Goal: Task Accomplishment & Management: Complete application form

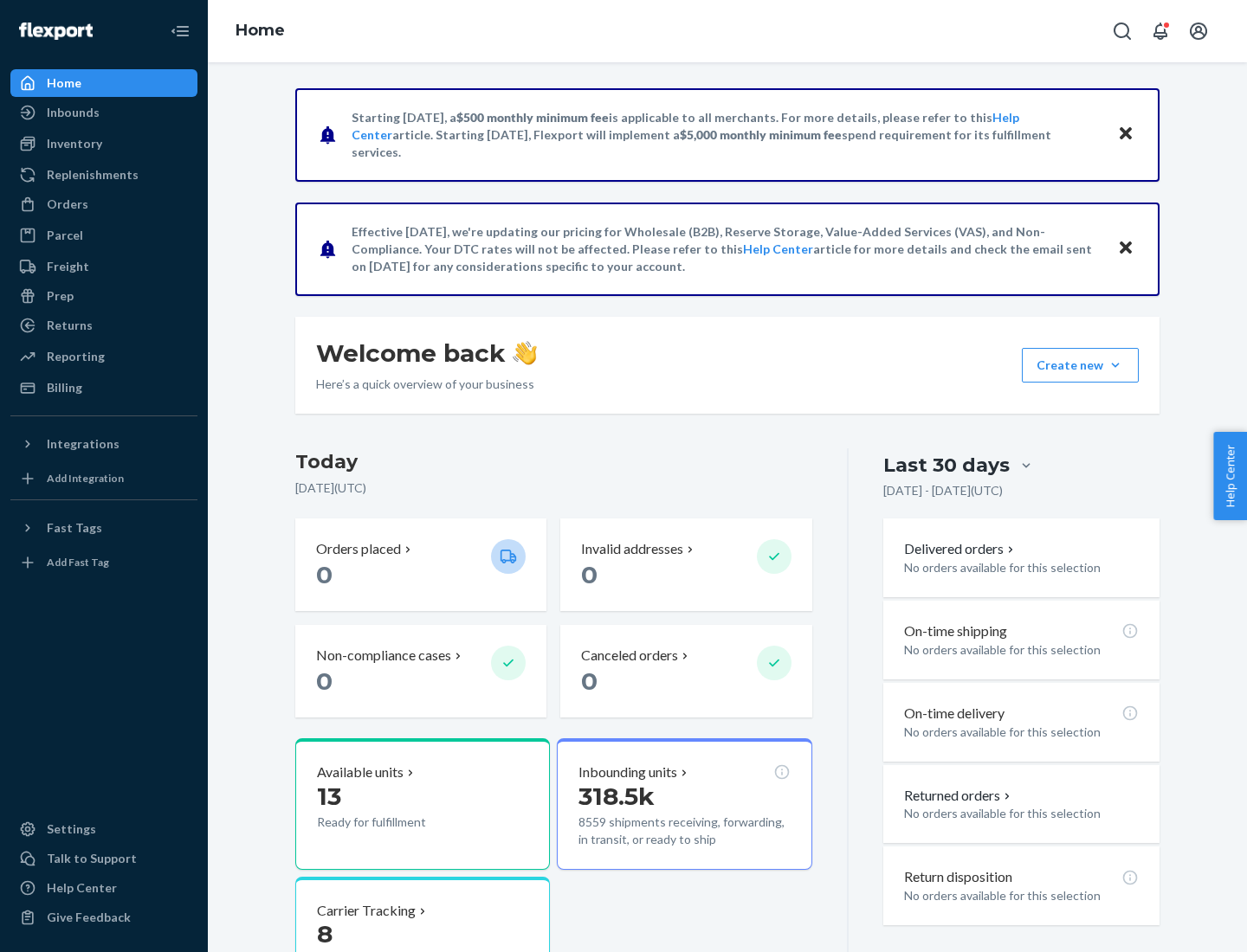
click at [1115, 365] on button "Create new Create new inbound Create new order Create new product" at bounding box center [1080, 365] width 117 height 35
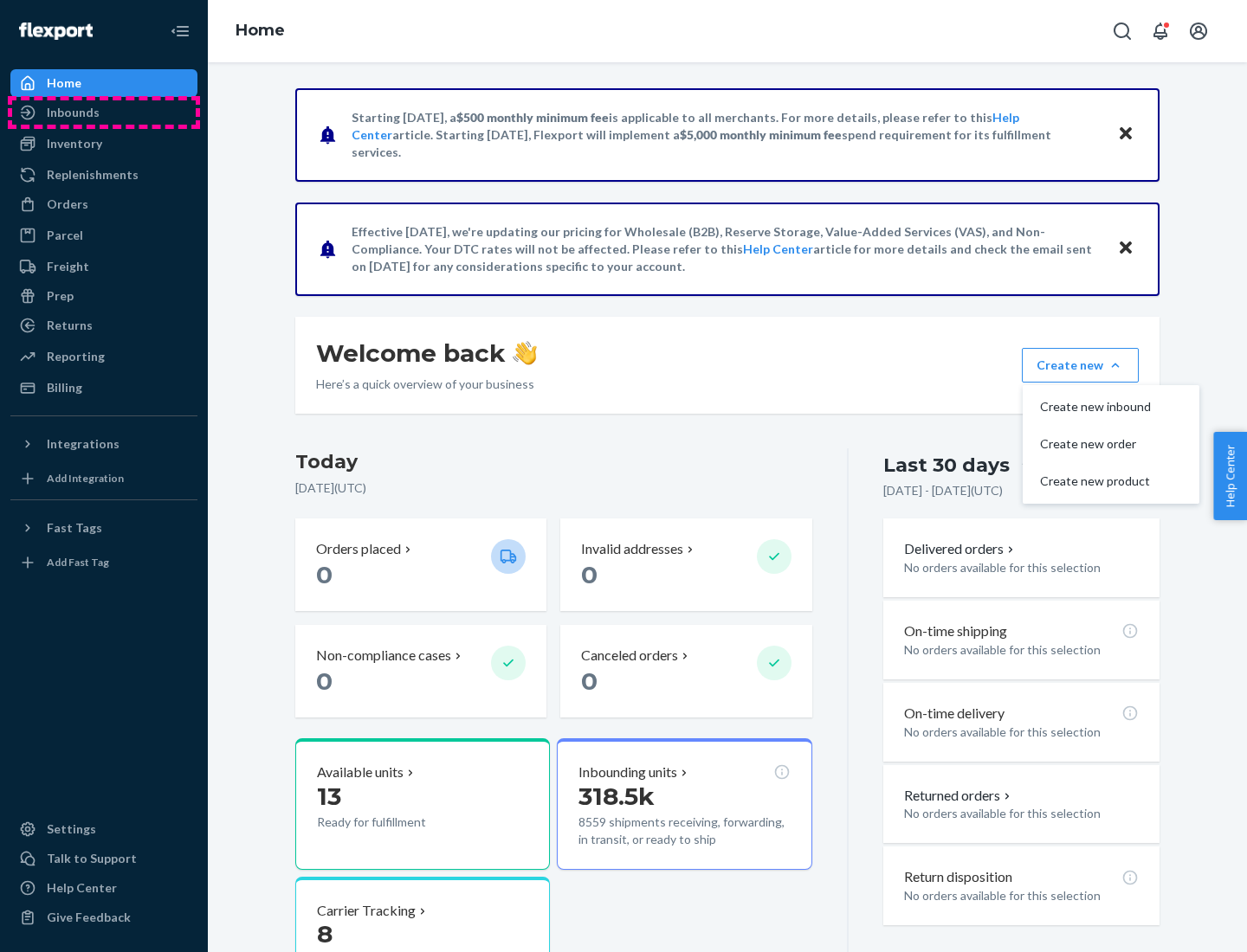
click at [104, 113] on div "Inbounds" at bounding box center [104, 113] width 184 height 24
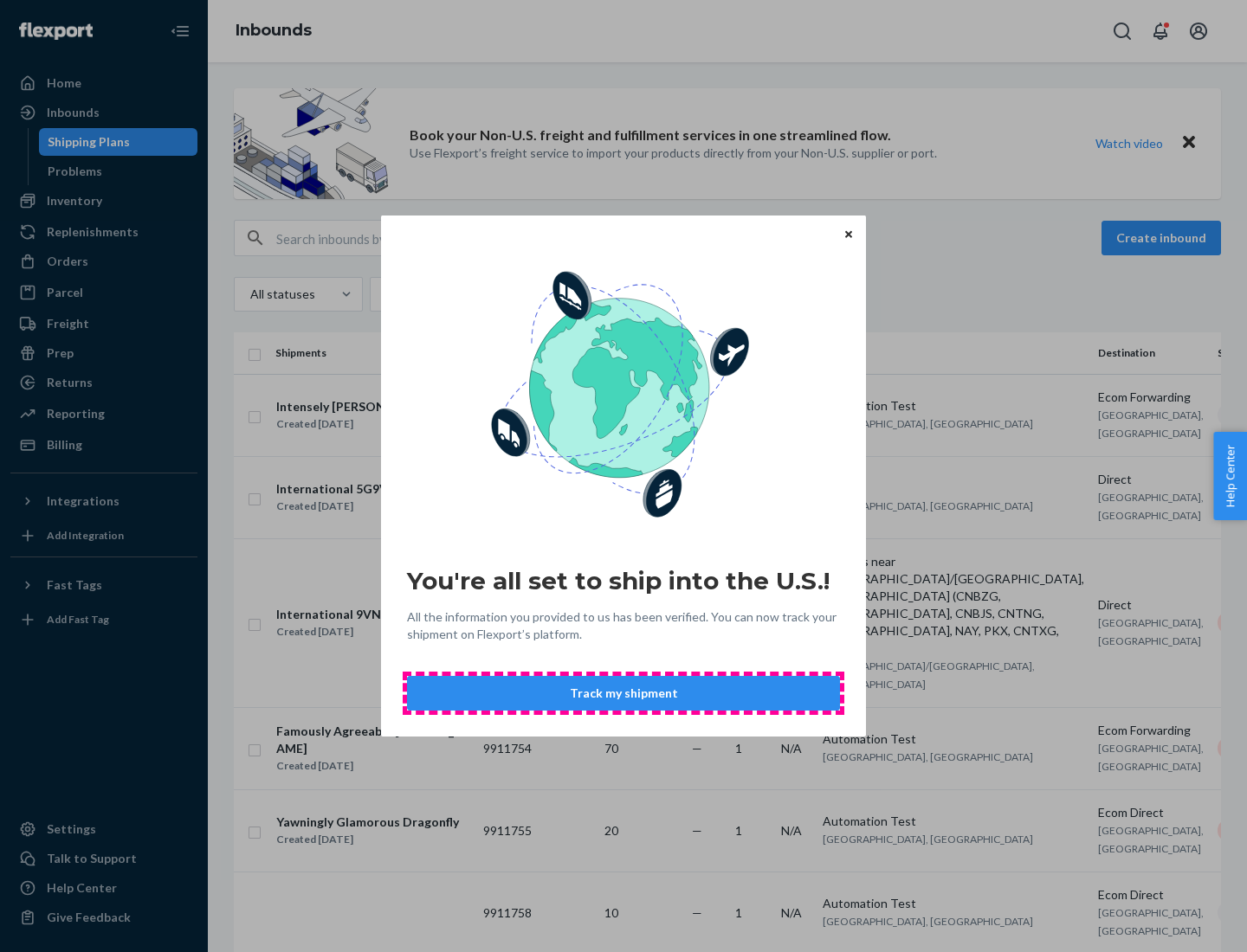
click at [624, 693] on button "Track my shipment" at bounding box center [624, 693] width 433 height 35
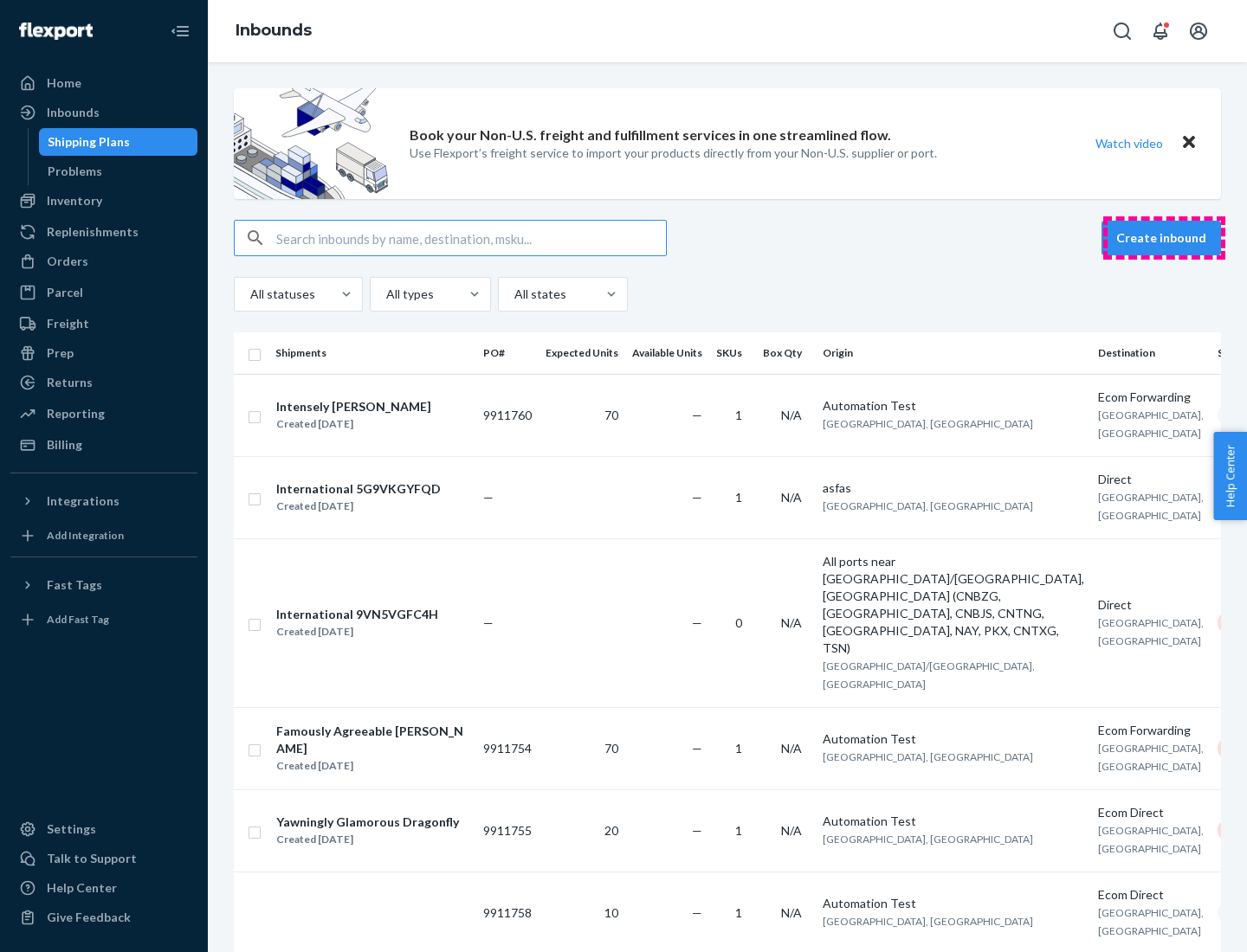
click at [1164, 238] on button "Create inbound" at bounding box center [1161, 238] width 120 height 35
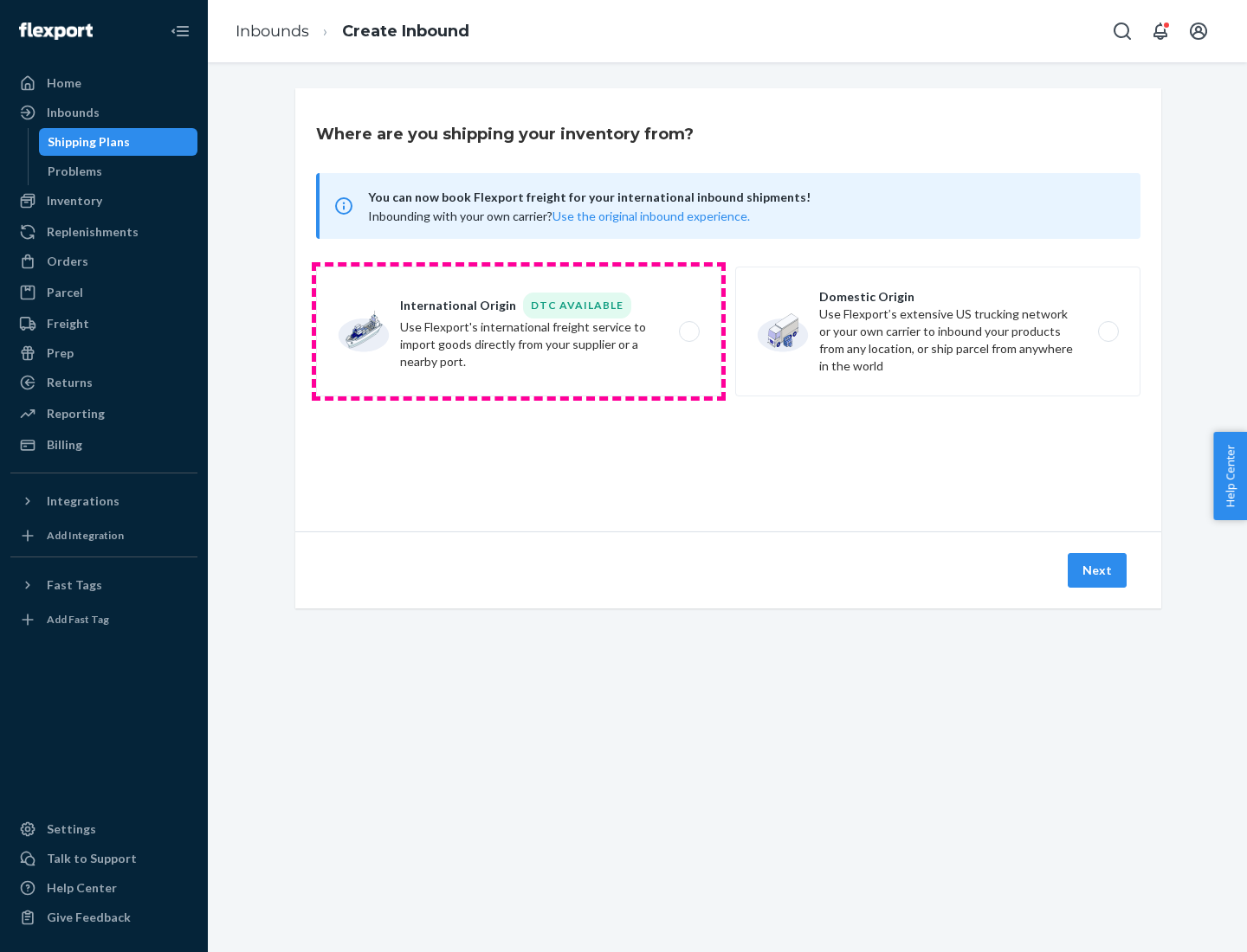
click at [519, 331] on label "International Origin DTC Available Use Flexport's international freight service…" at bounding box center [519, 331] width 406 height 130
click at [689, 331] on input "International Origin DTC Available Use Flexport's international freight service…" at bounding box center [695, 332] width 11 height 11
radio input "true"
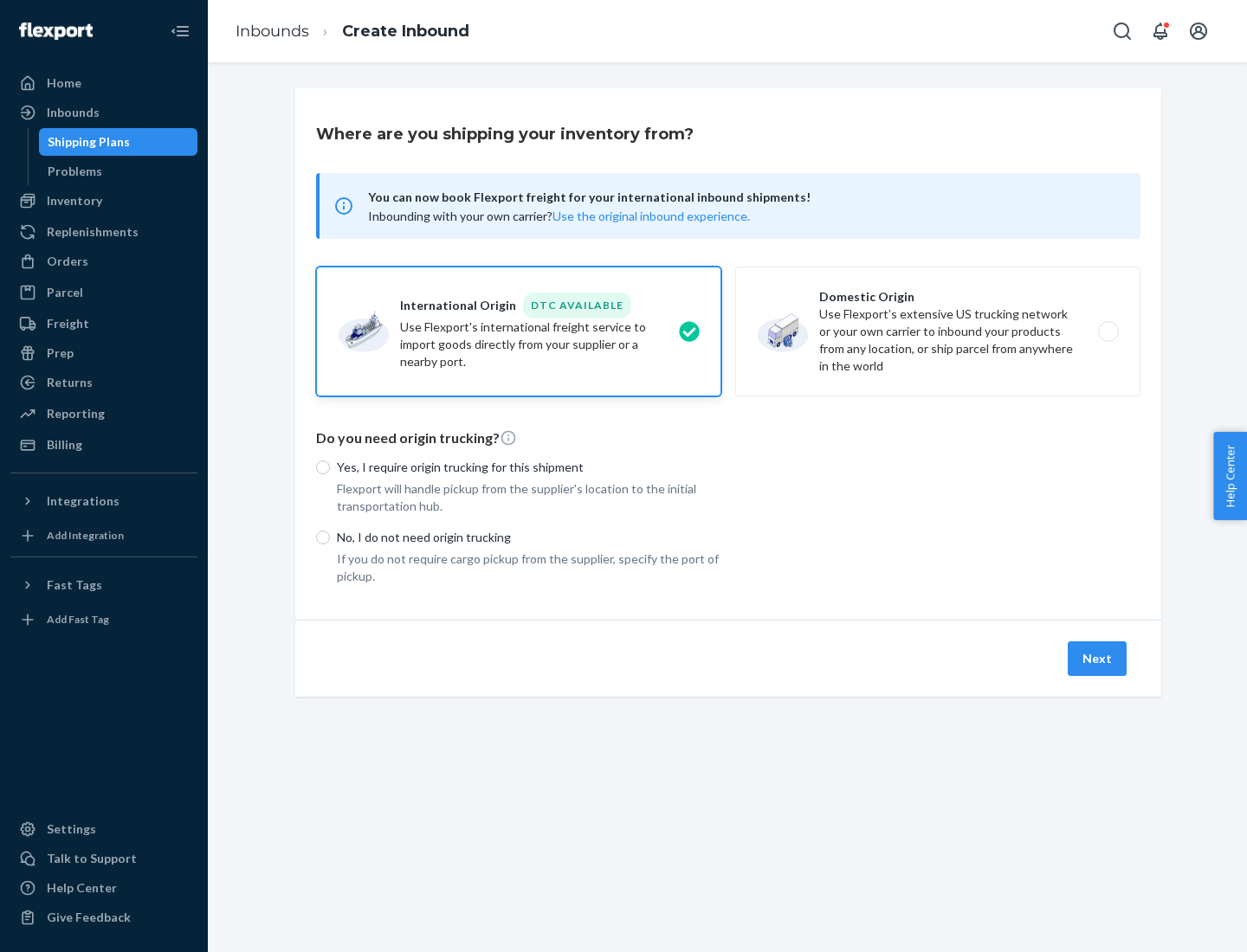
click at [529, 537] on p "No, I do not need origin trucking" at bounding box center [529, 537] width 385 height 17
click at [330, 537] on input "No, I do not need origin trucking" at bounding box center [323, 537] width 14 height 14
radio input "true"
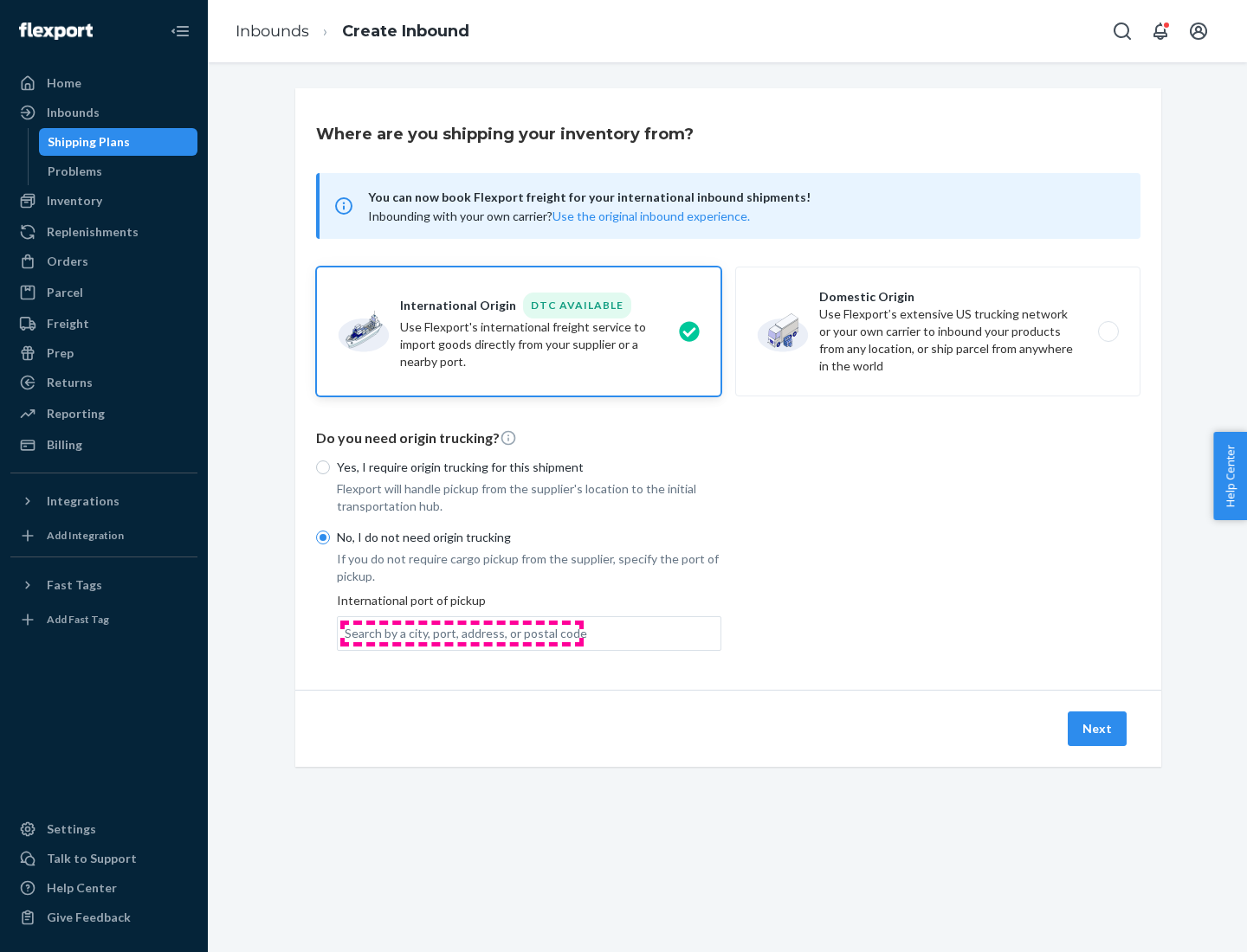
click at [462, 633] on div "Search by a city, port, address, or postal code" at bounding box center [466, 633] width 243 height 17
click at [346, 633] on input "Search by a city, port, address, or postal code" at bounding box center [345, 633] width 2 height 17
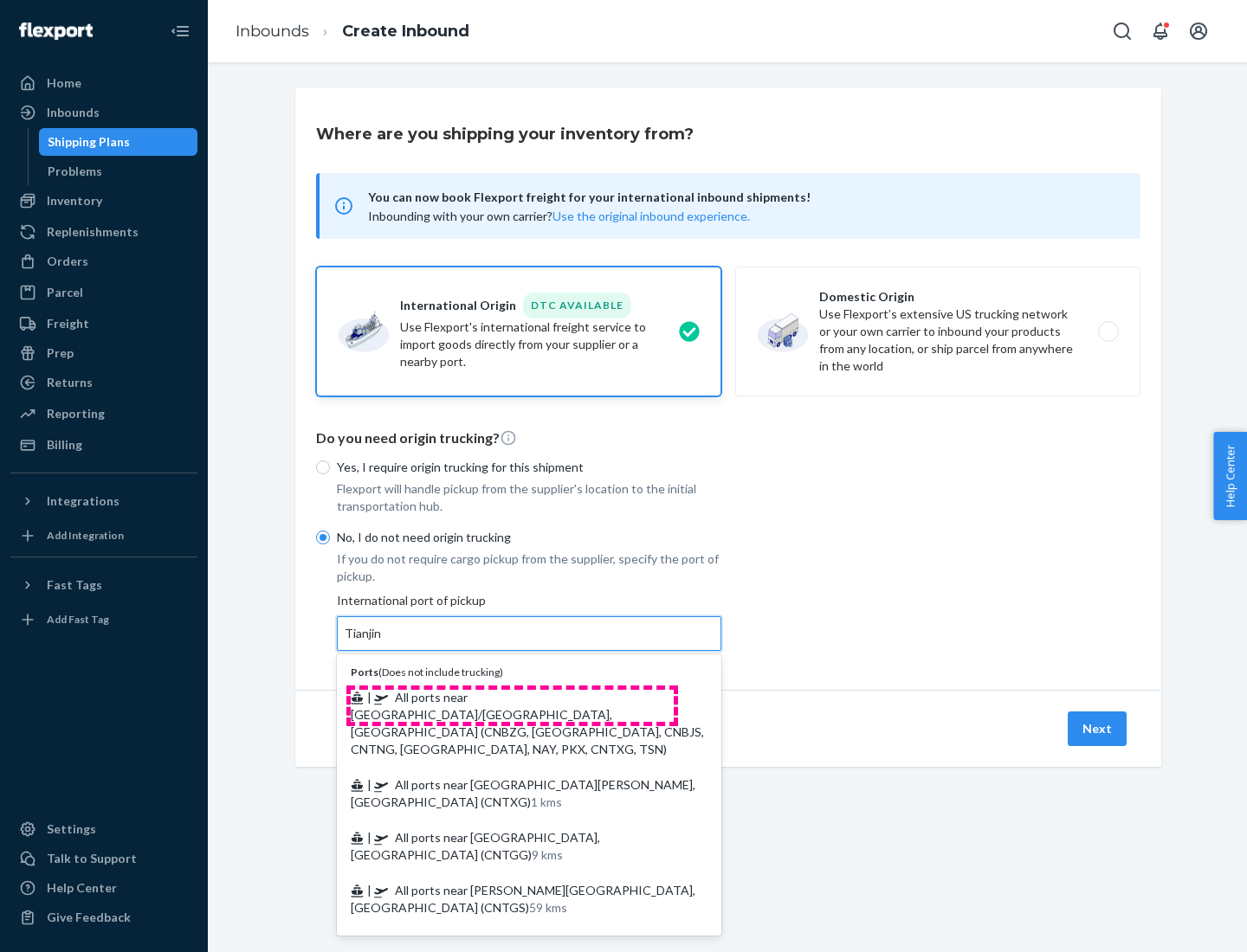
click at [512, 697] on span "| All ports near [GEOGRAPHIC_DATA]/[GEOGRAPHIC_DATA], [GEOGRAPHIC_DATA] (CNBZG,…" at bounding box center [527, 722] width 353 height 67
click at [383, 643] on input "Tianjin" at bounding box center [363, 633] width 38 height 17
type input "All ports near [GEOGRAPHIC_DATA]/[GEOGRAPHIC_DATA], [GEOGRAPHIC_DATA] (CNBZG, […"
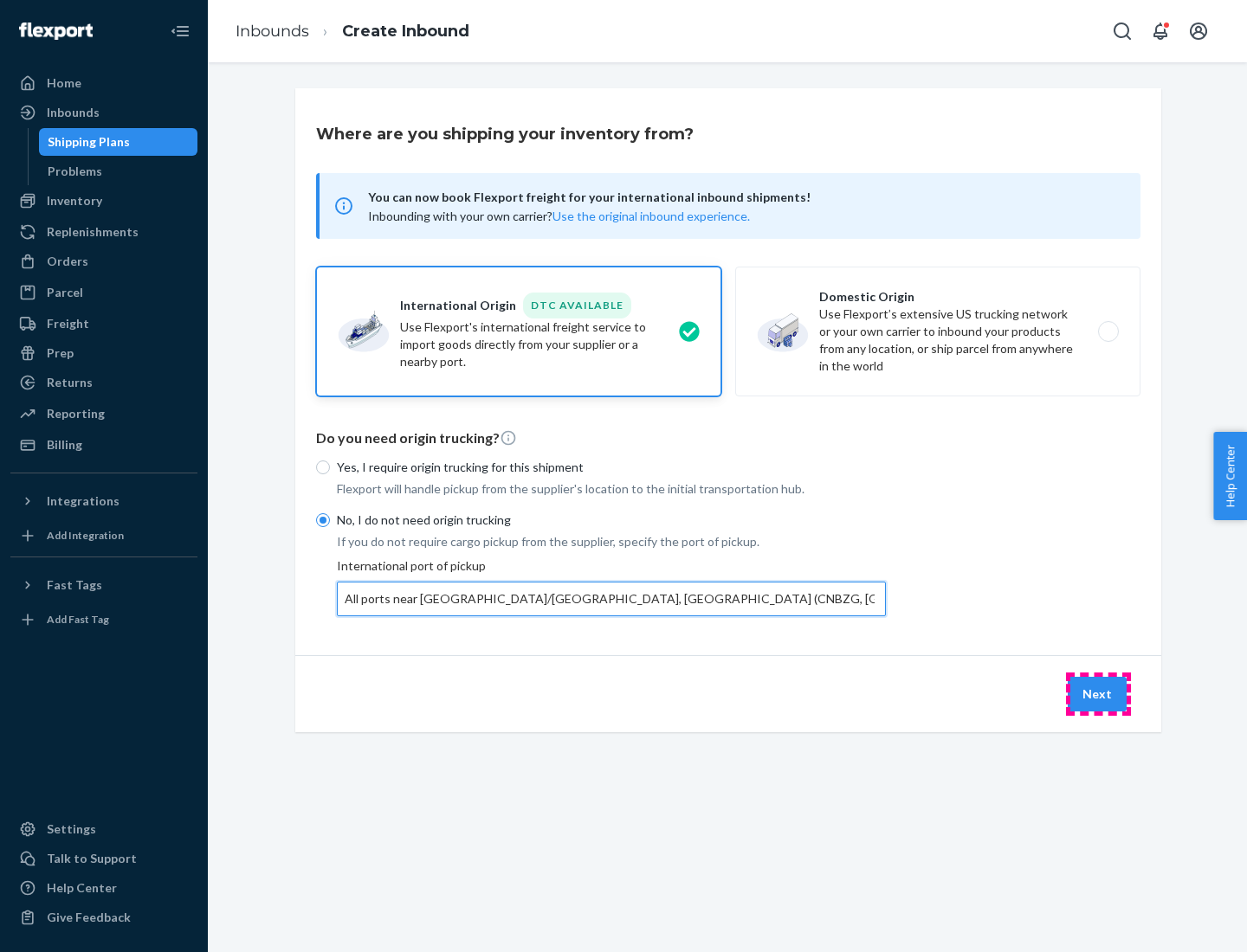
click at [1098, 693] on button "Next" at bounding box center [1097, 694] width 59 height 35
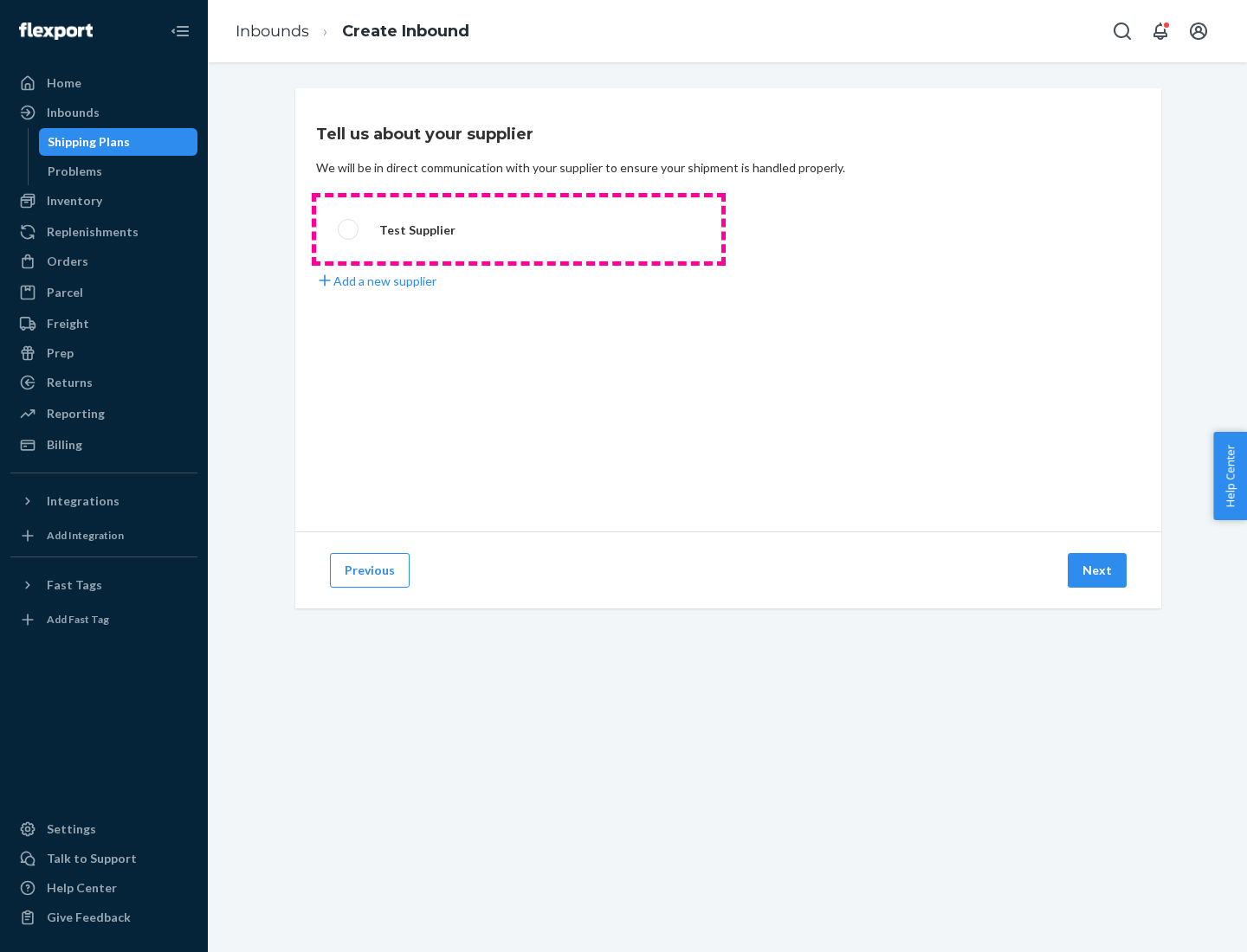
click at [519, 230] on label "Test Supplier" at bounding box center [519, 230] width 406 height 64
click at [349, 230] on input "Test Supplier" at bounding box center [344, 230] width 11 height 11
radio input "true"
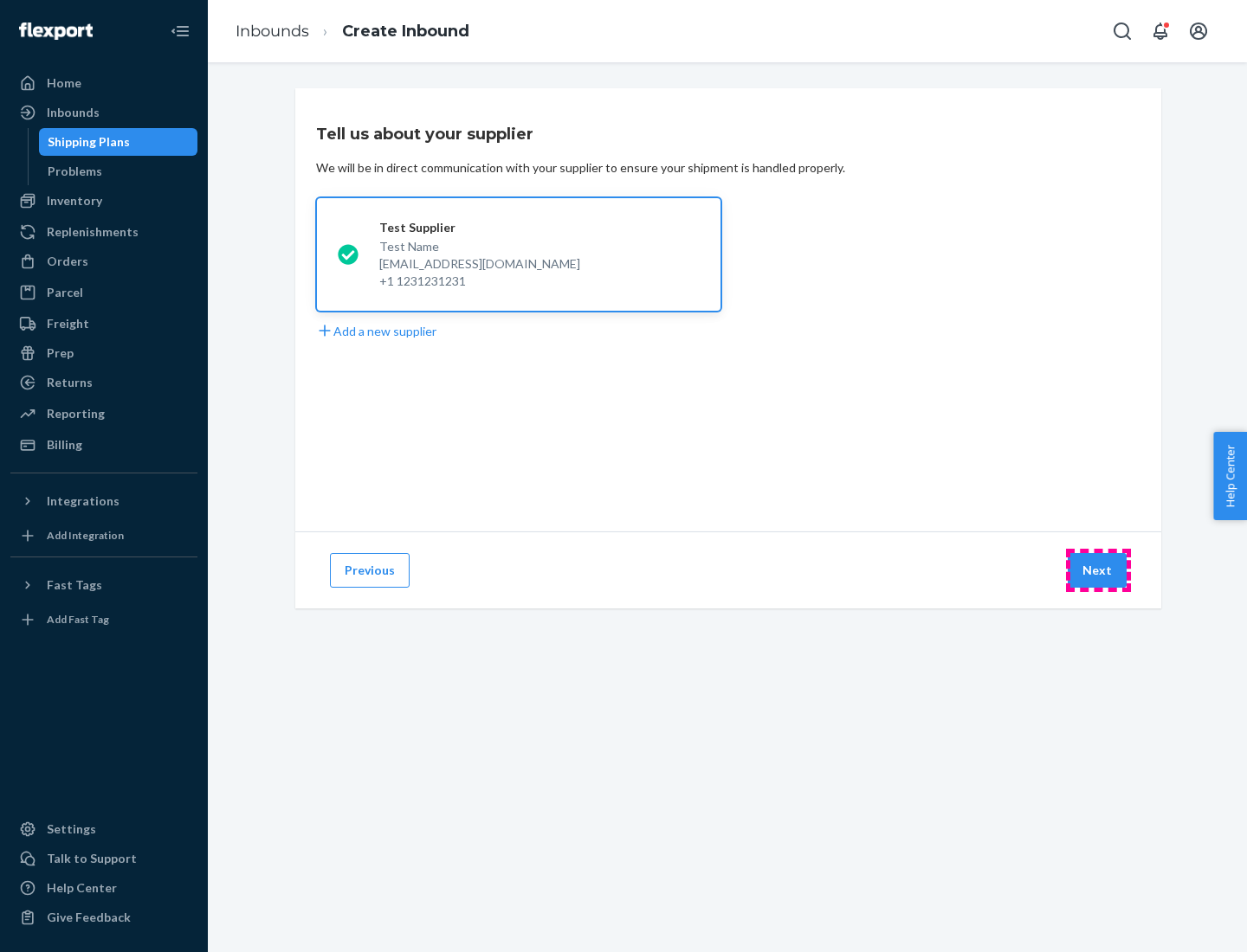
click at [1098, 570] on button "Next" at bounding box center [1097, 570] width 59 height 35
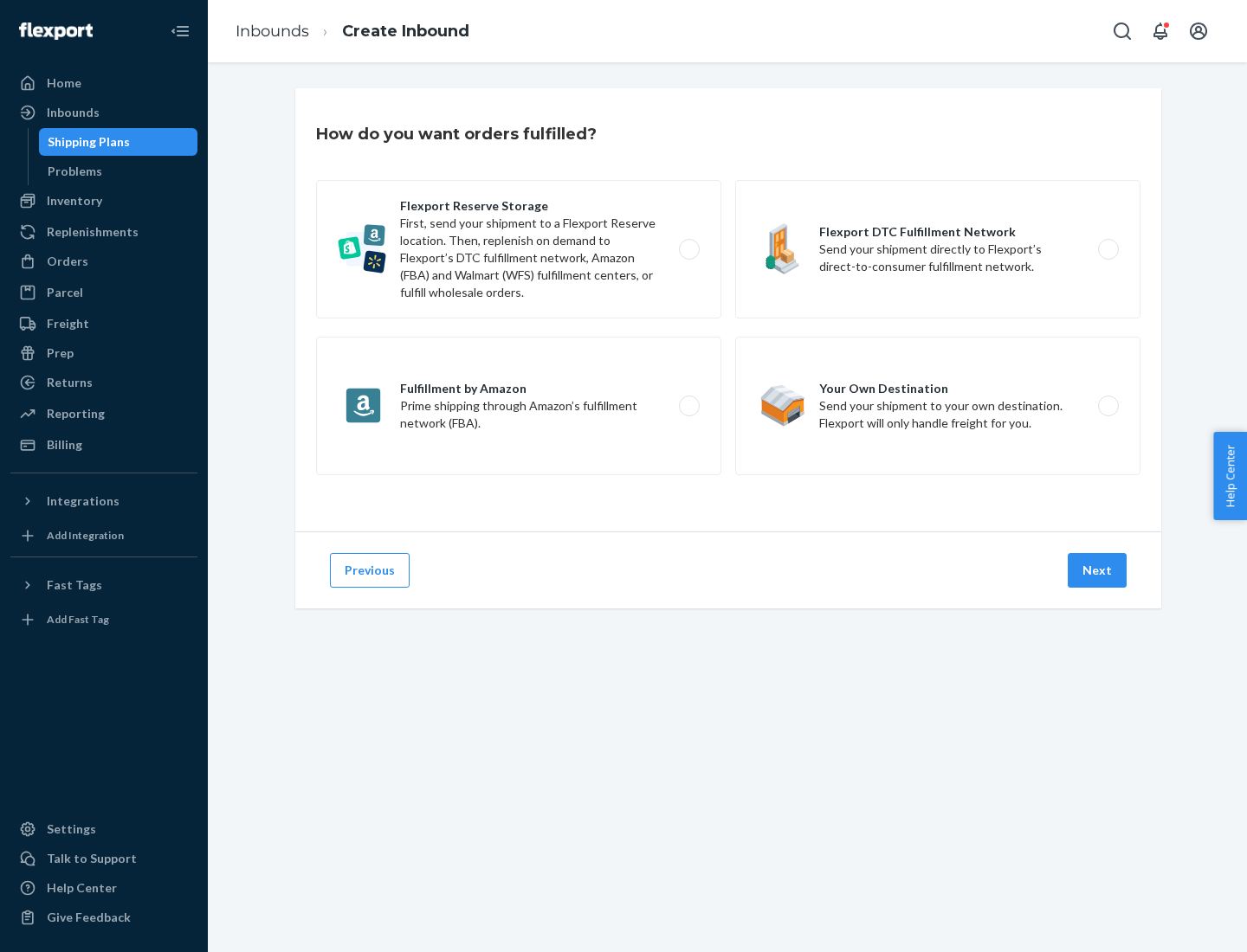
click at [519, 249] on label "Flexport Reserve Storage First, send your shipment to a Flexport Reserve locati…" at bounding box center [519, 248] width 406 height 138
click at [689, 249] on input "Flexport Reserve Storage First, send your shipment to a Flexport Reserve locati…" at bounding box center [695, 250] width 11 height 11
radio input "true"
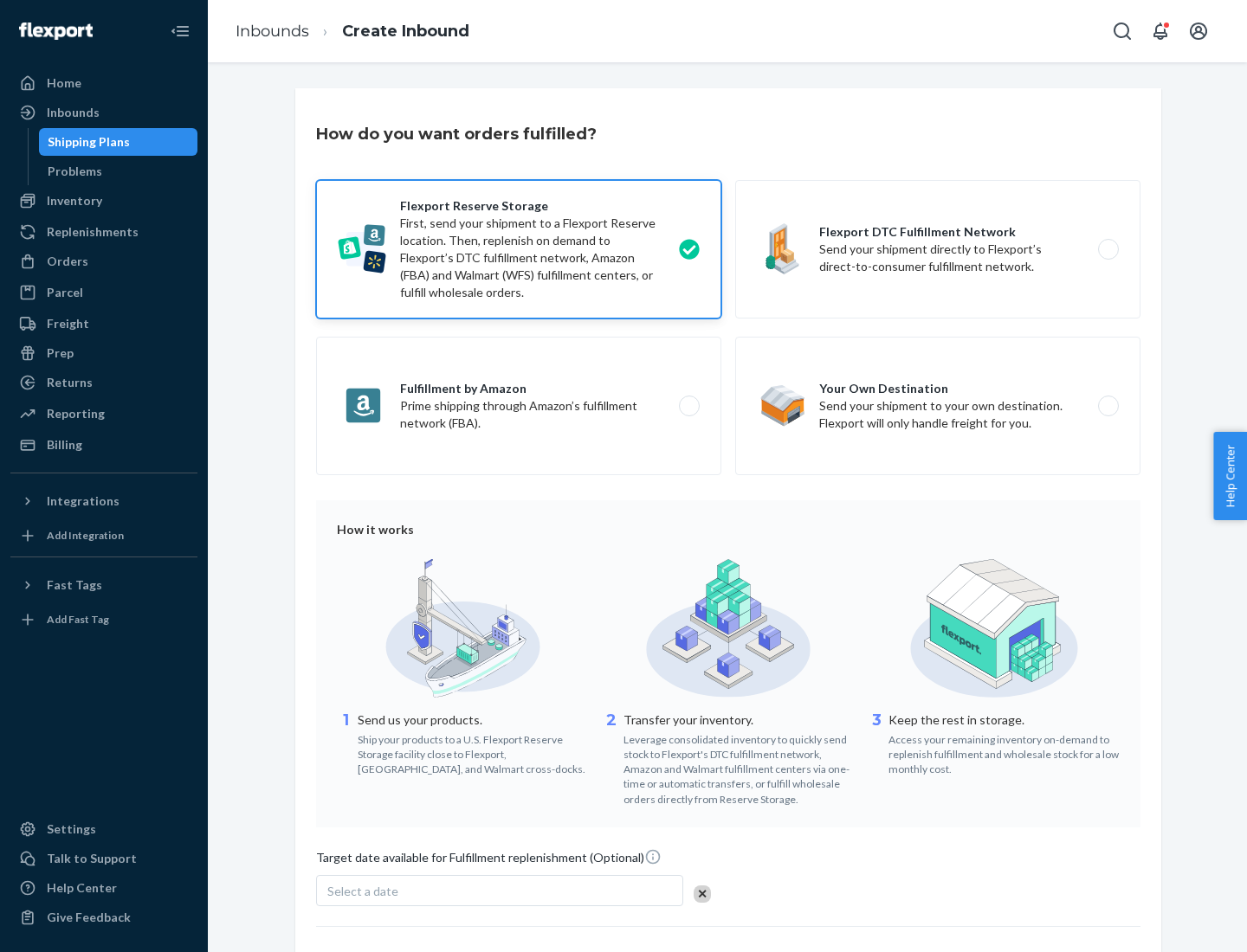
scroll to position [142, 0]
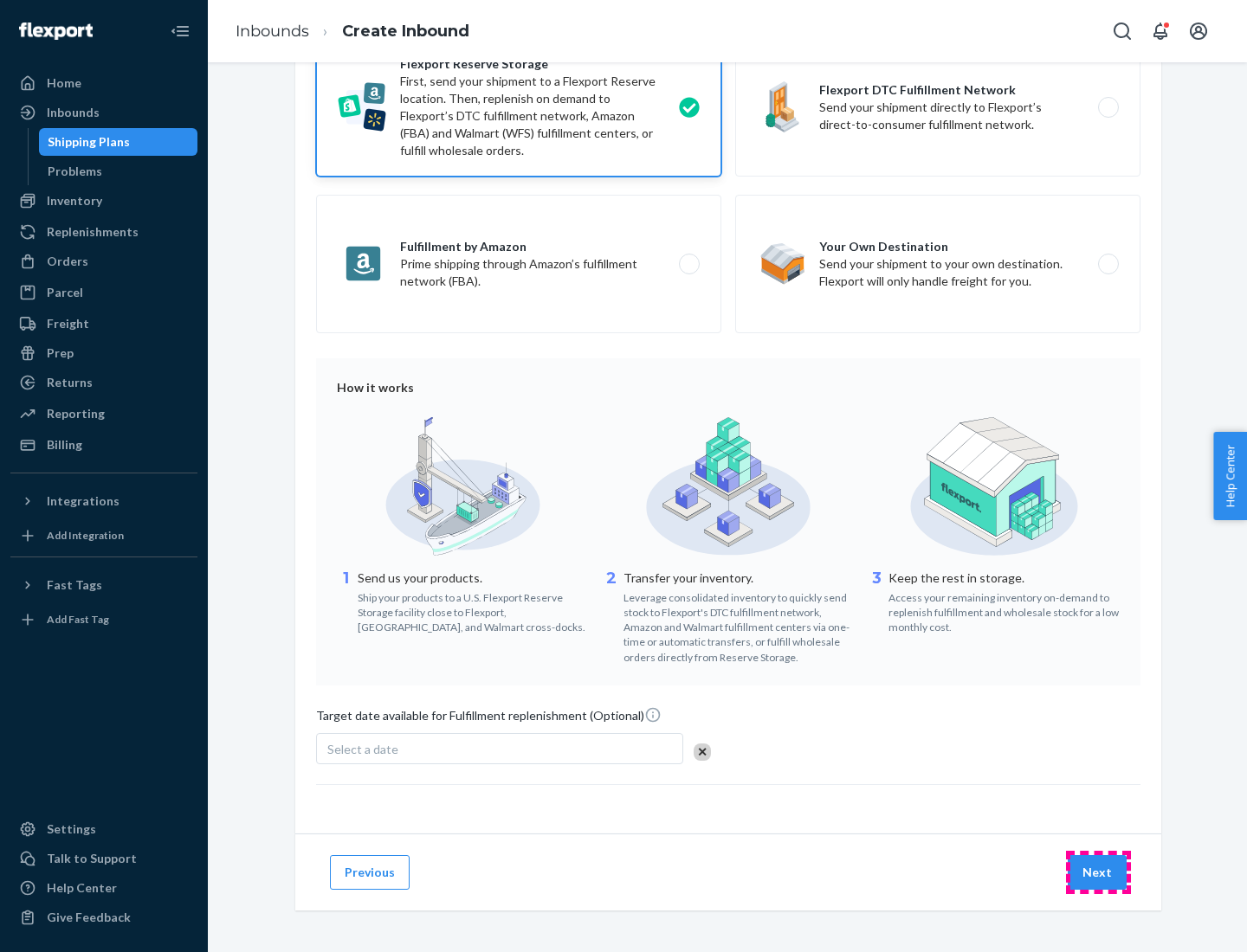
click at [1098, 872] on button "Next" at bounding box center [1097, 872] width 59 height 35
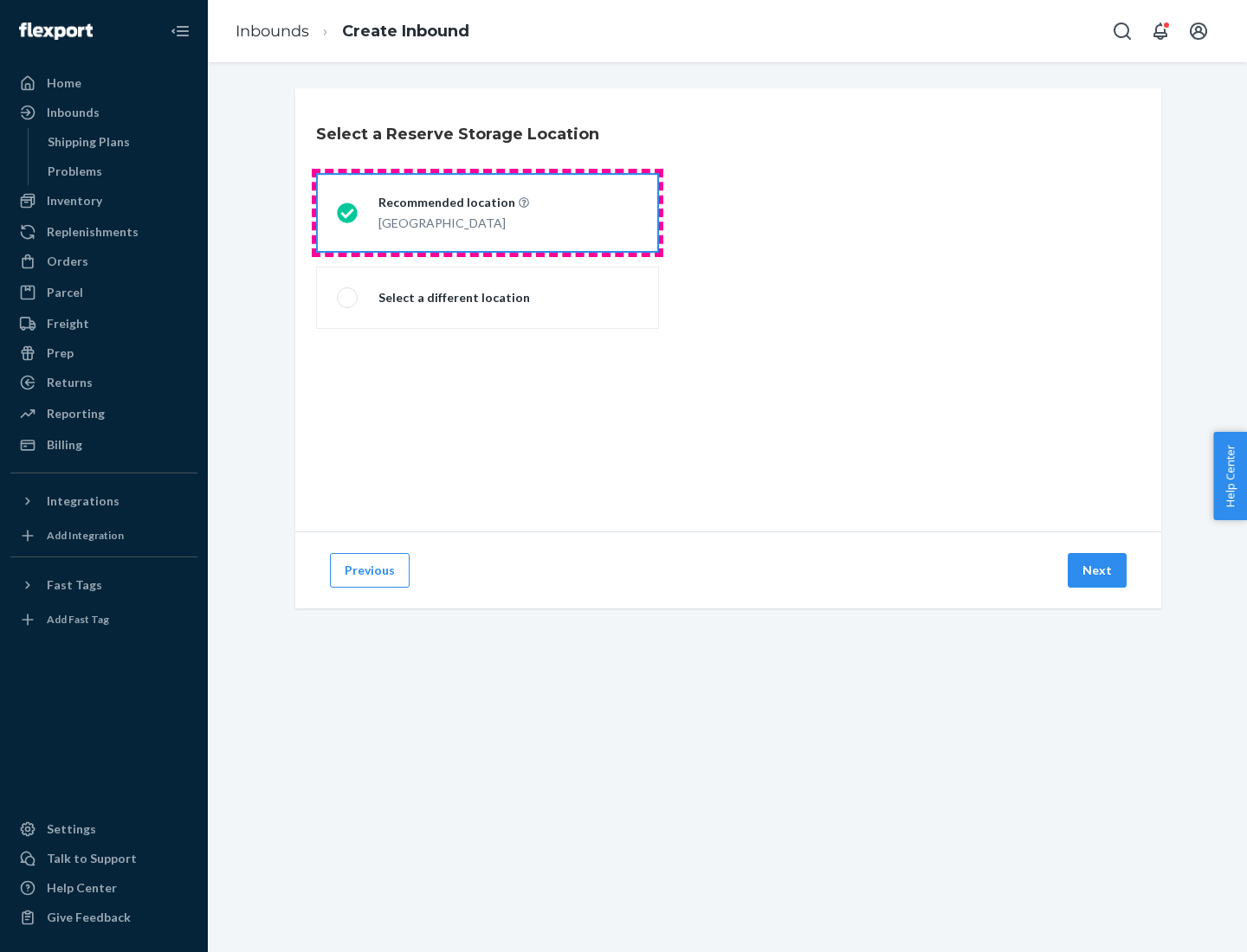
click at [488, 213] on div "[GEOGRAPHIC_DATA]" at bounding box center [454, 222] width 151 height 21
click at [348, 213] on input "Recommended location [GEOGRAPHIC_DATA]" at bounding box center [343, 214] width 11 height 11
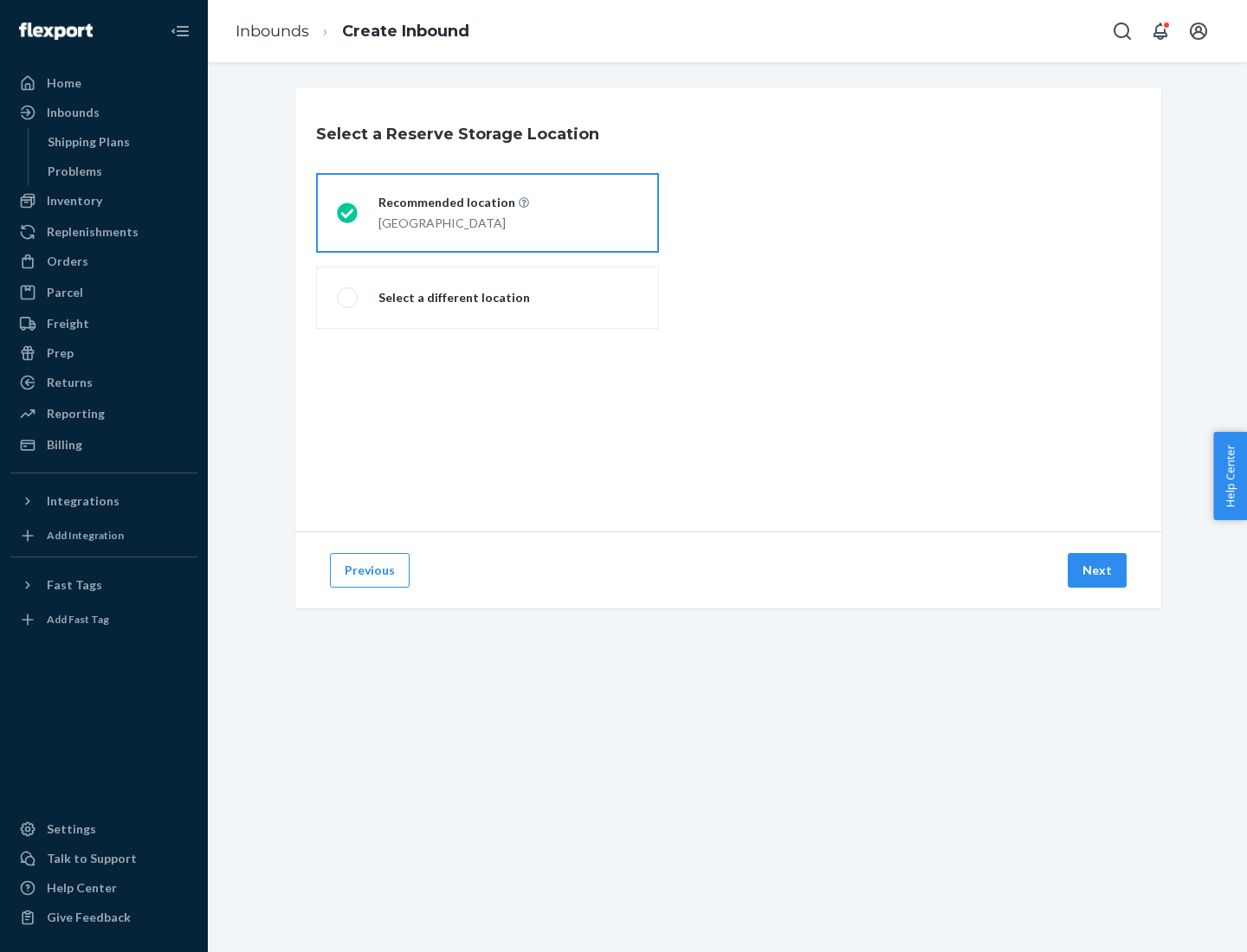
click at [1098, 570] on button "Next" at bounding box center [1097, 570] width 59 height 35
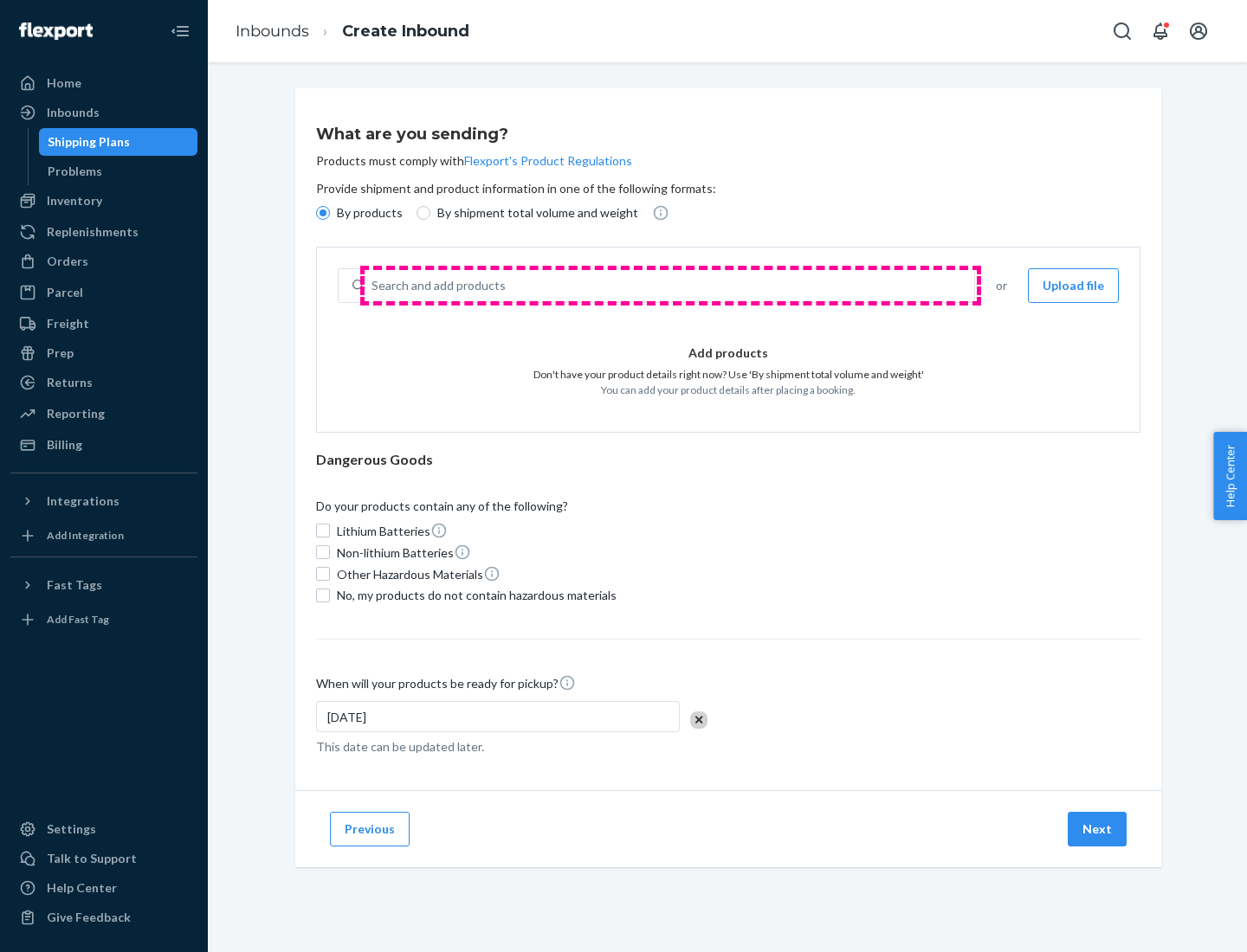
click at [670, 286] on div "Search and add products" at bounding box center [669, 285] width 610 height 31
click at [374, 286] on input "Search and add products" at bounding box center [373, 285] width 2 height 17
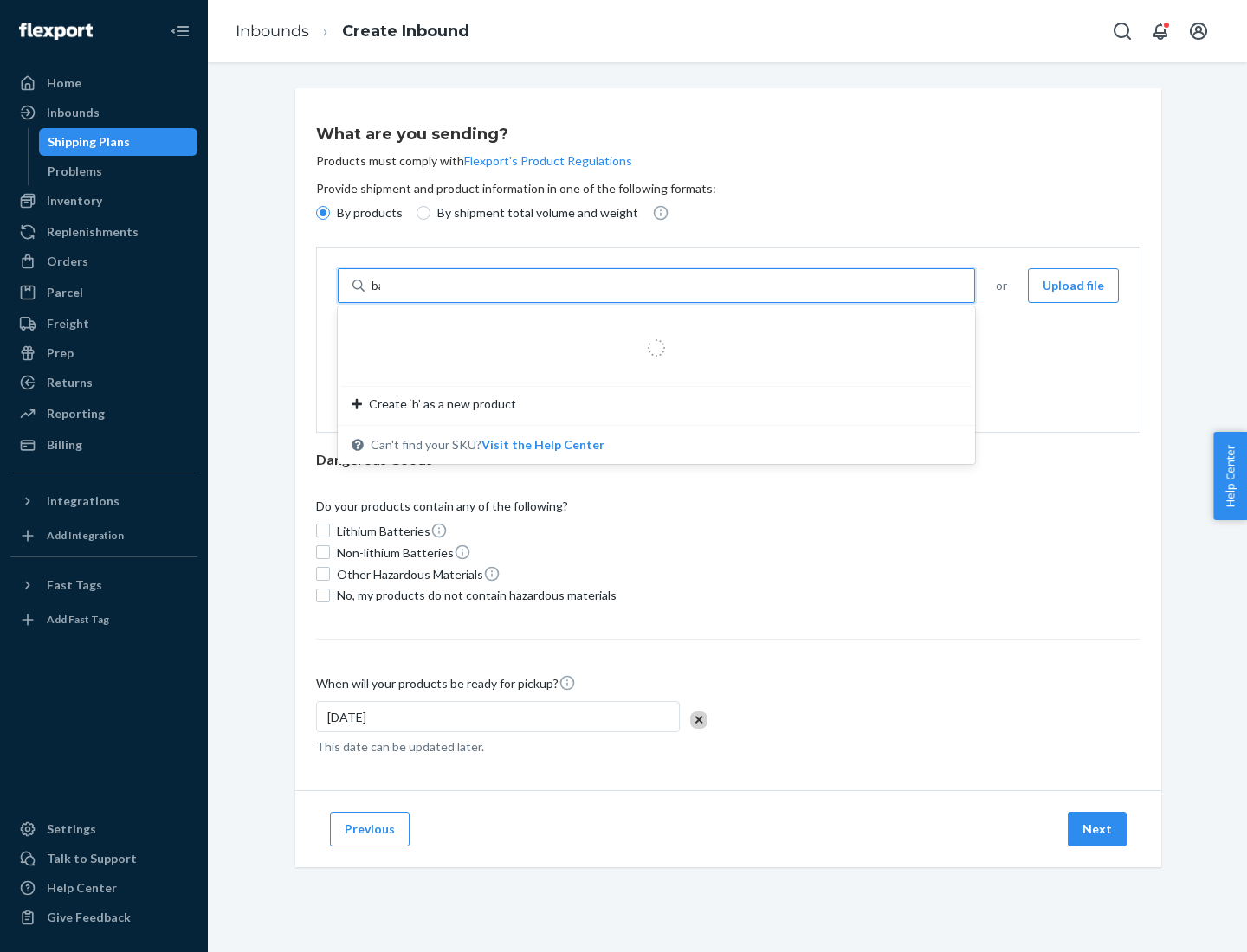
type input "basic"
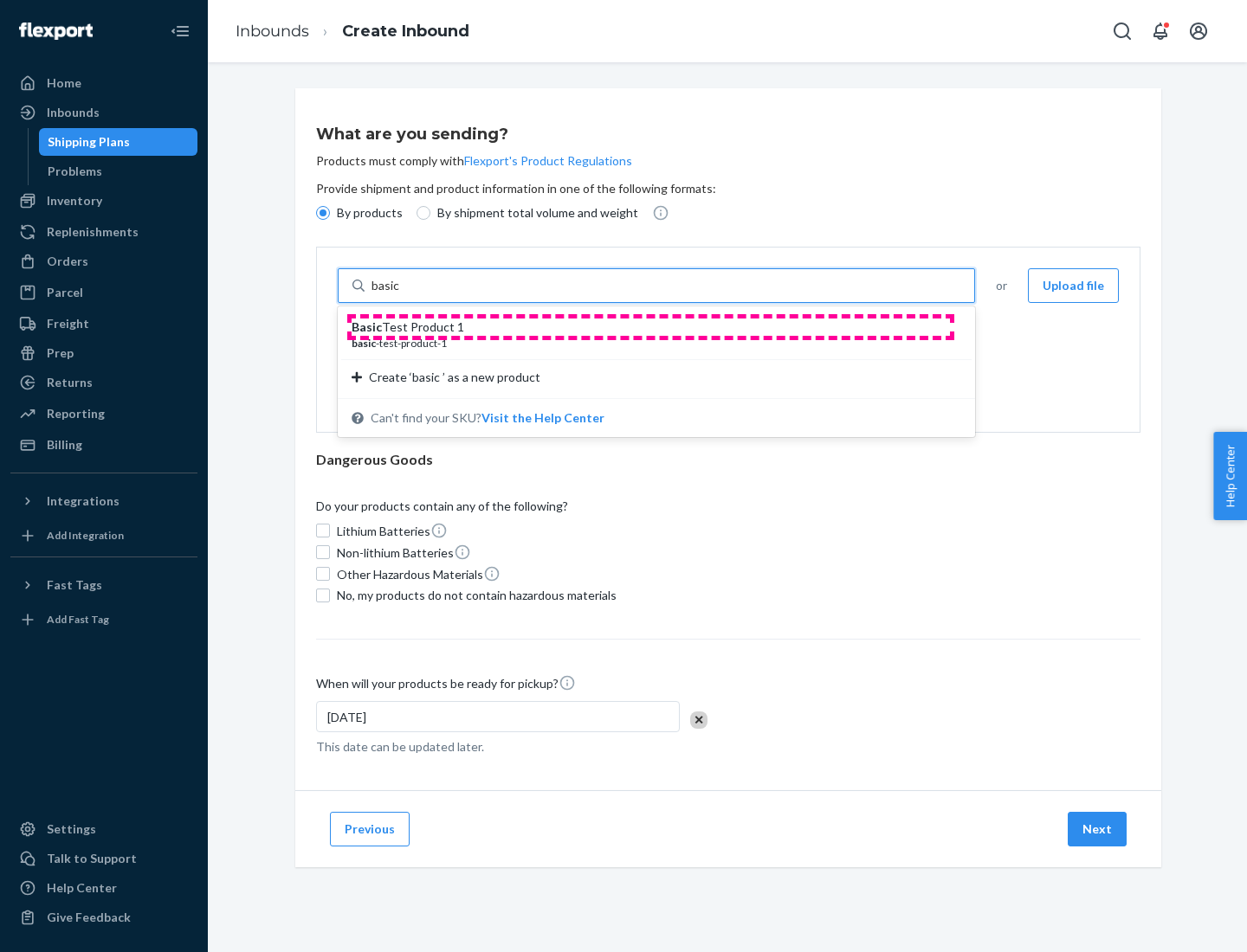
click at [650, 327] on div "Basic Test Product 1" at bounding box center [649, 327] width 596 height 17
click at [403, 294] on input "basic" at bounding box center [387, 285] width 31 height 17
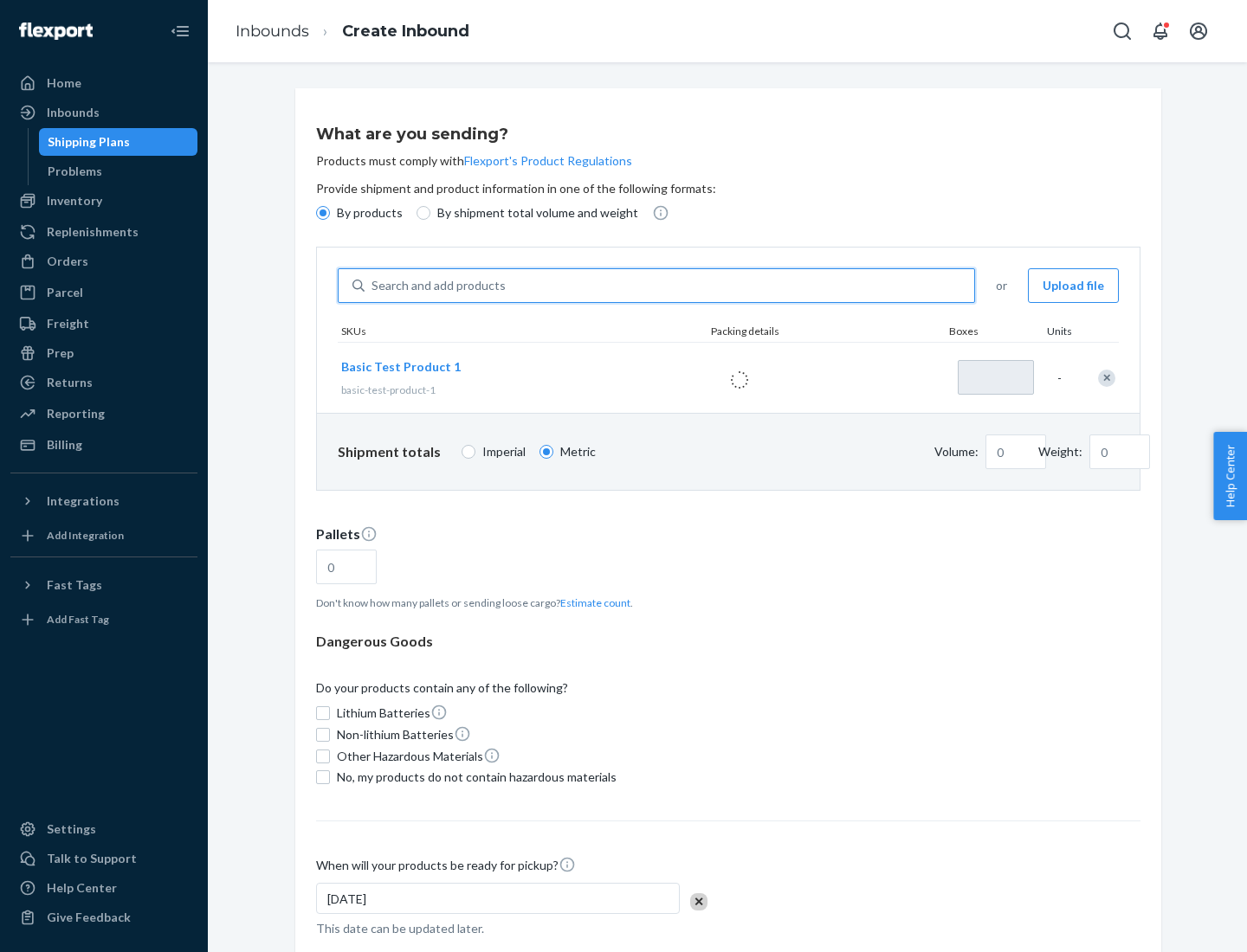
type input "1"
type input "1.09"
type input "3.27"
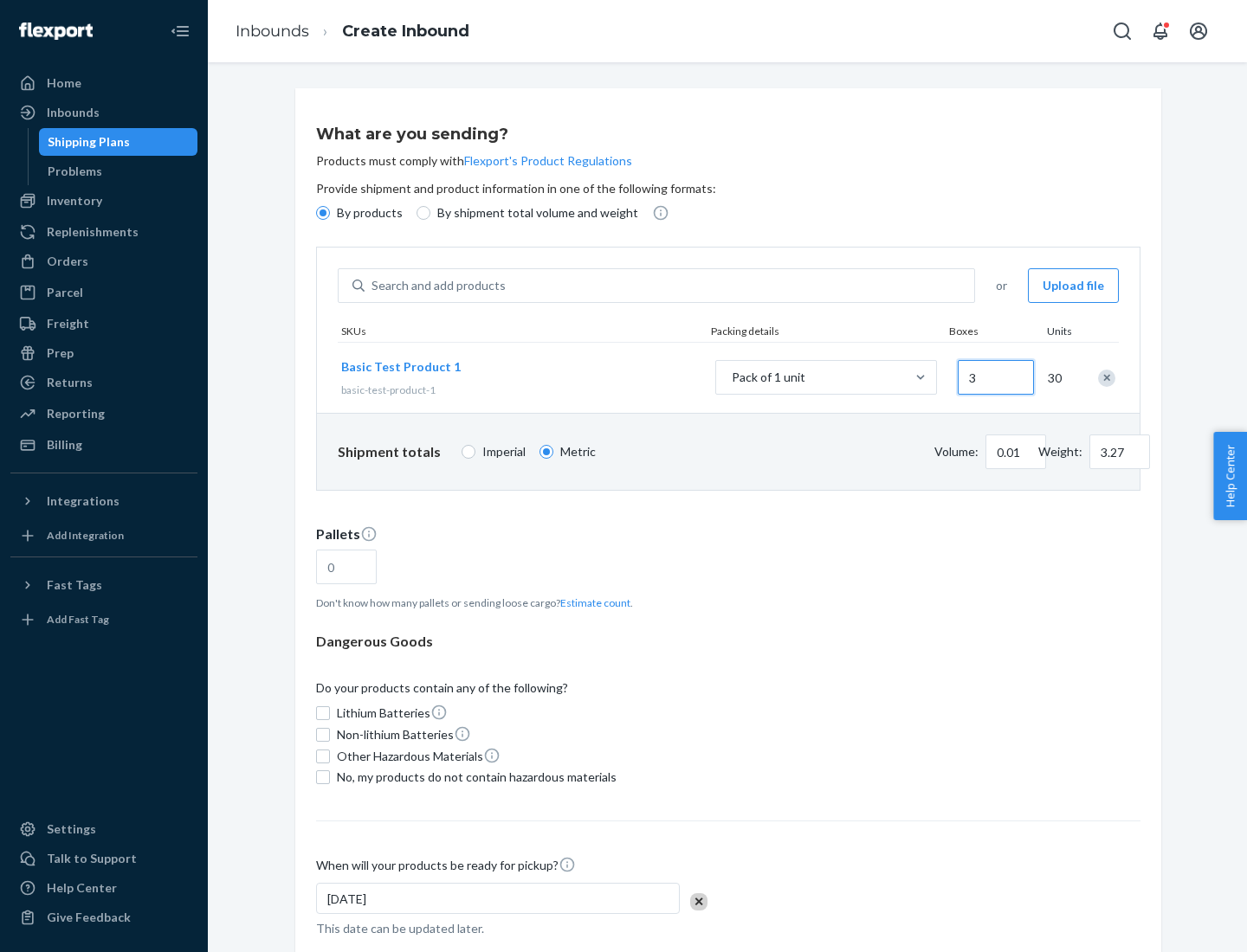
type input "30"
type input "0.01"
type input "32.66"
type input "300"
type input "0.07"
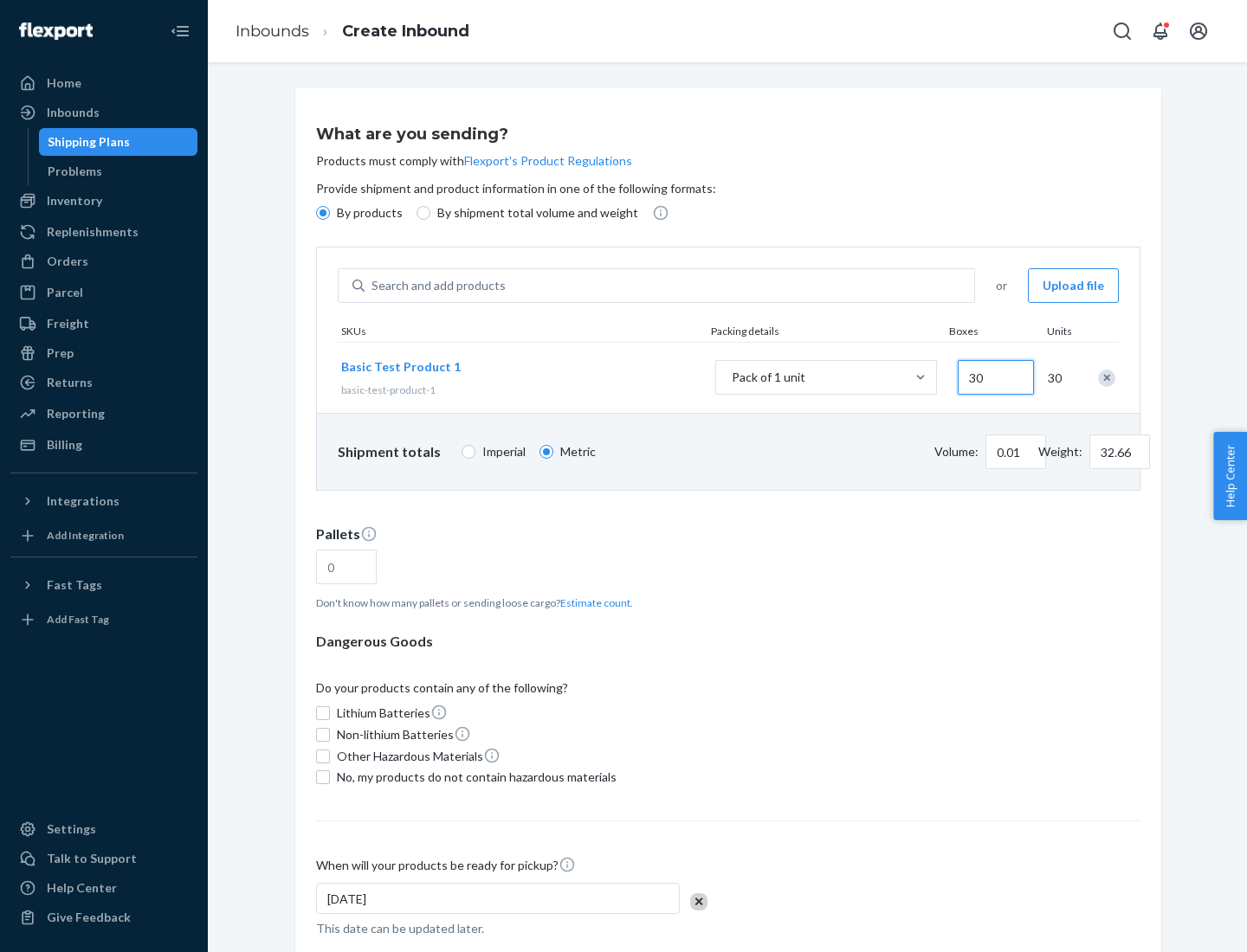
type input "326.59"
type input "3000"
type input "0.68"
type input "3265.86"
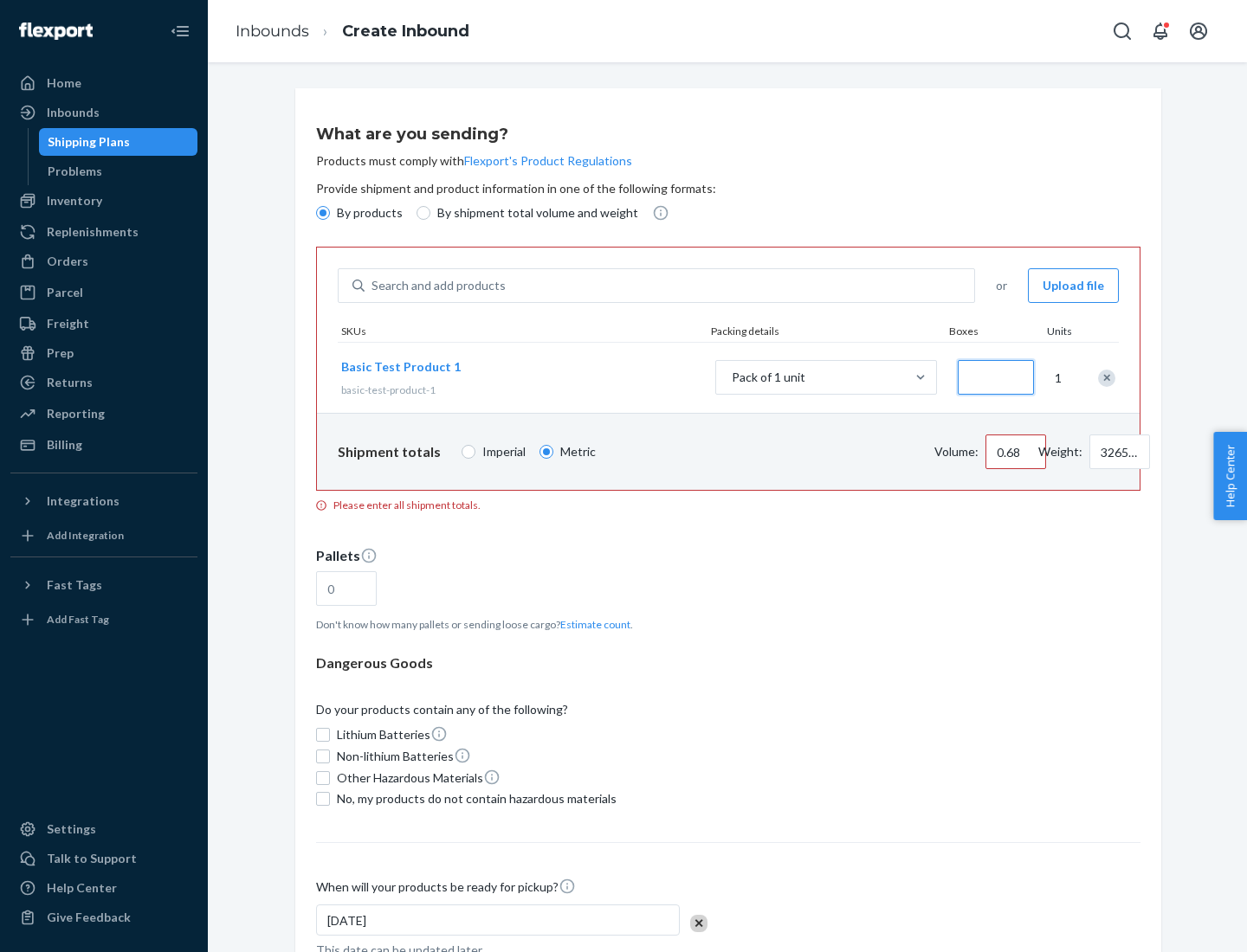
type input "1.09"
type input "10"
type input "10.89"
type input "100"
type input "0.02"
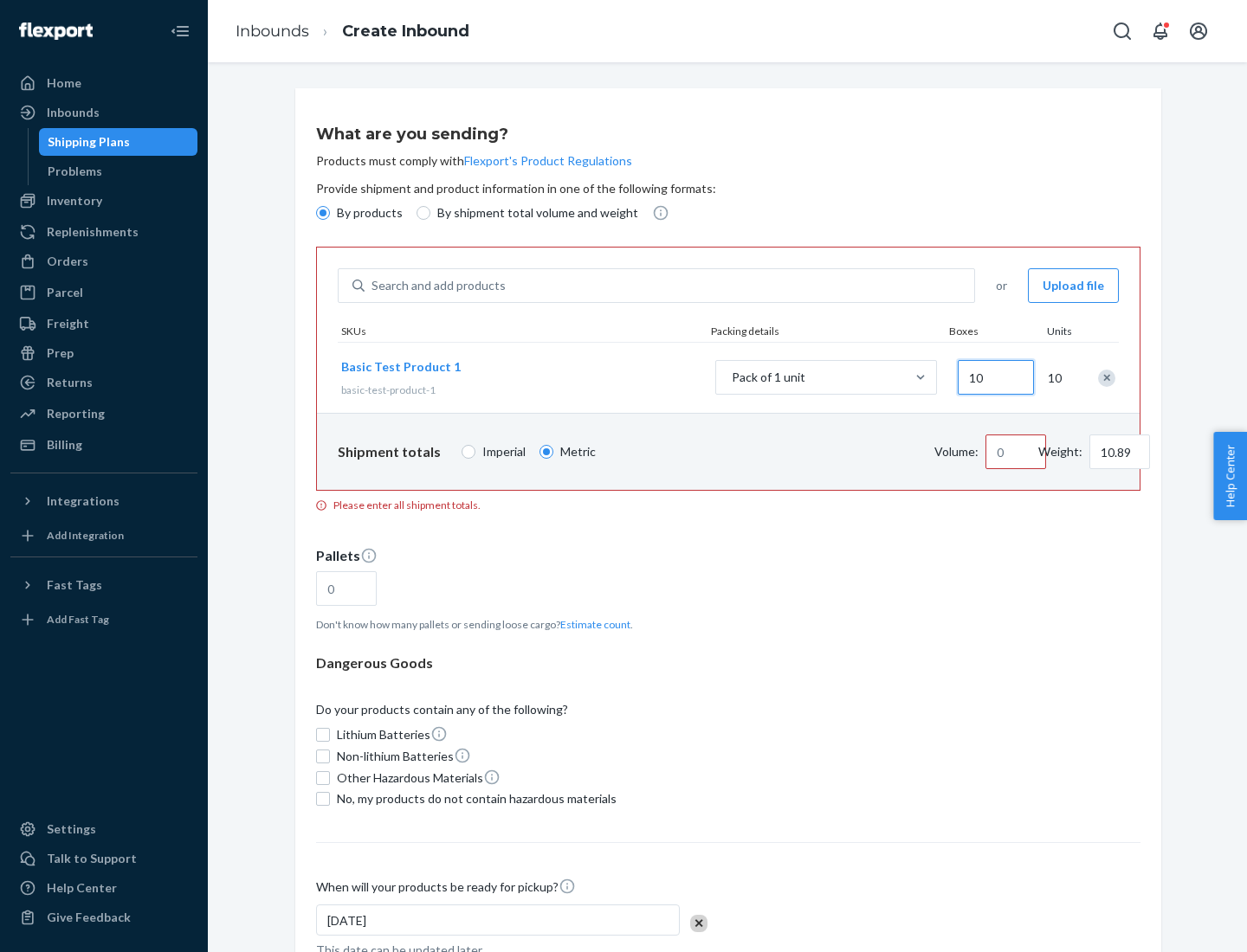
type input "108.86"
type input "1000"
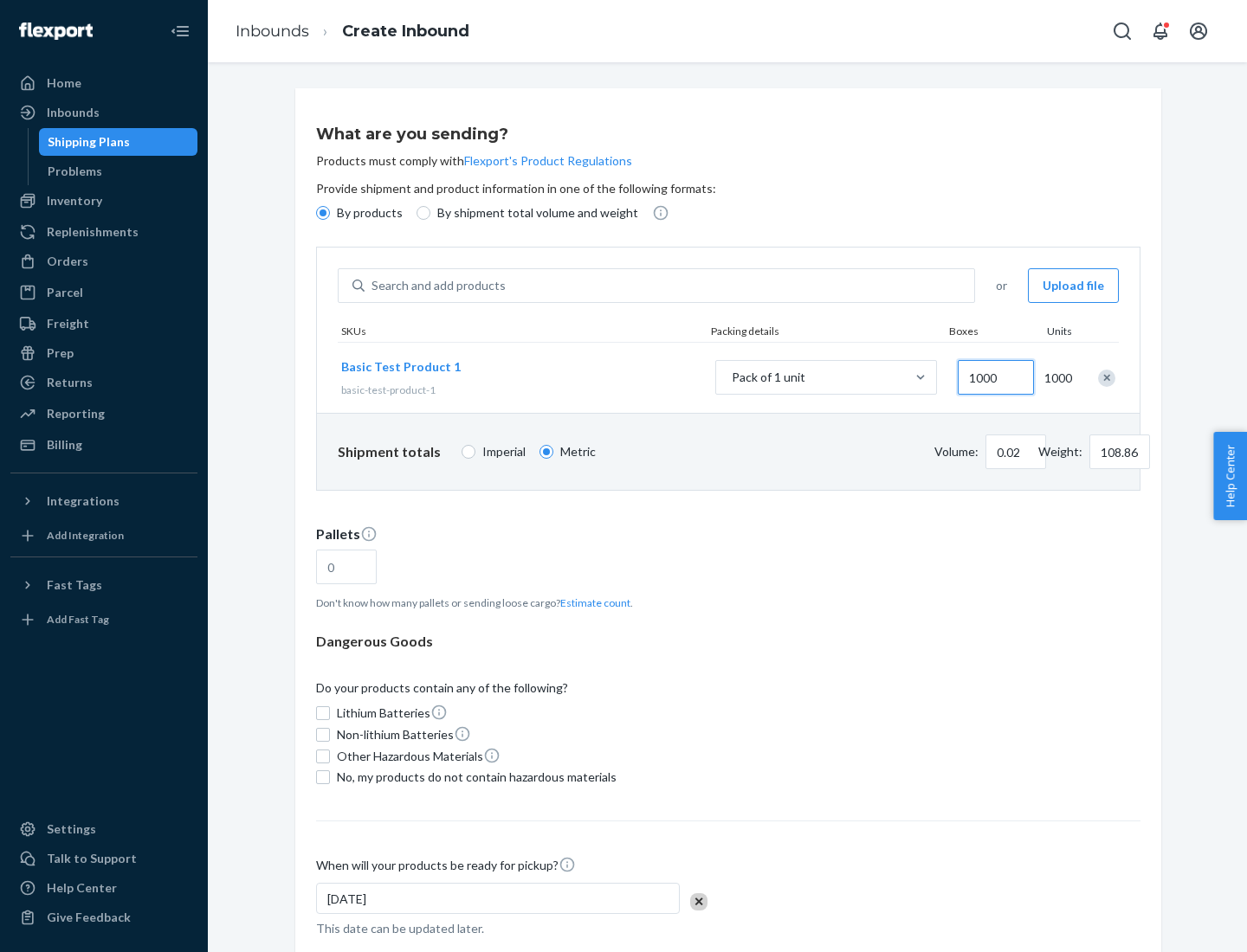
type input "0.23"
type input "1088.62"
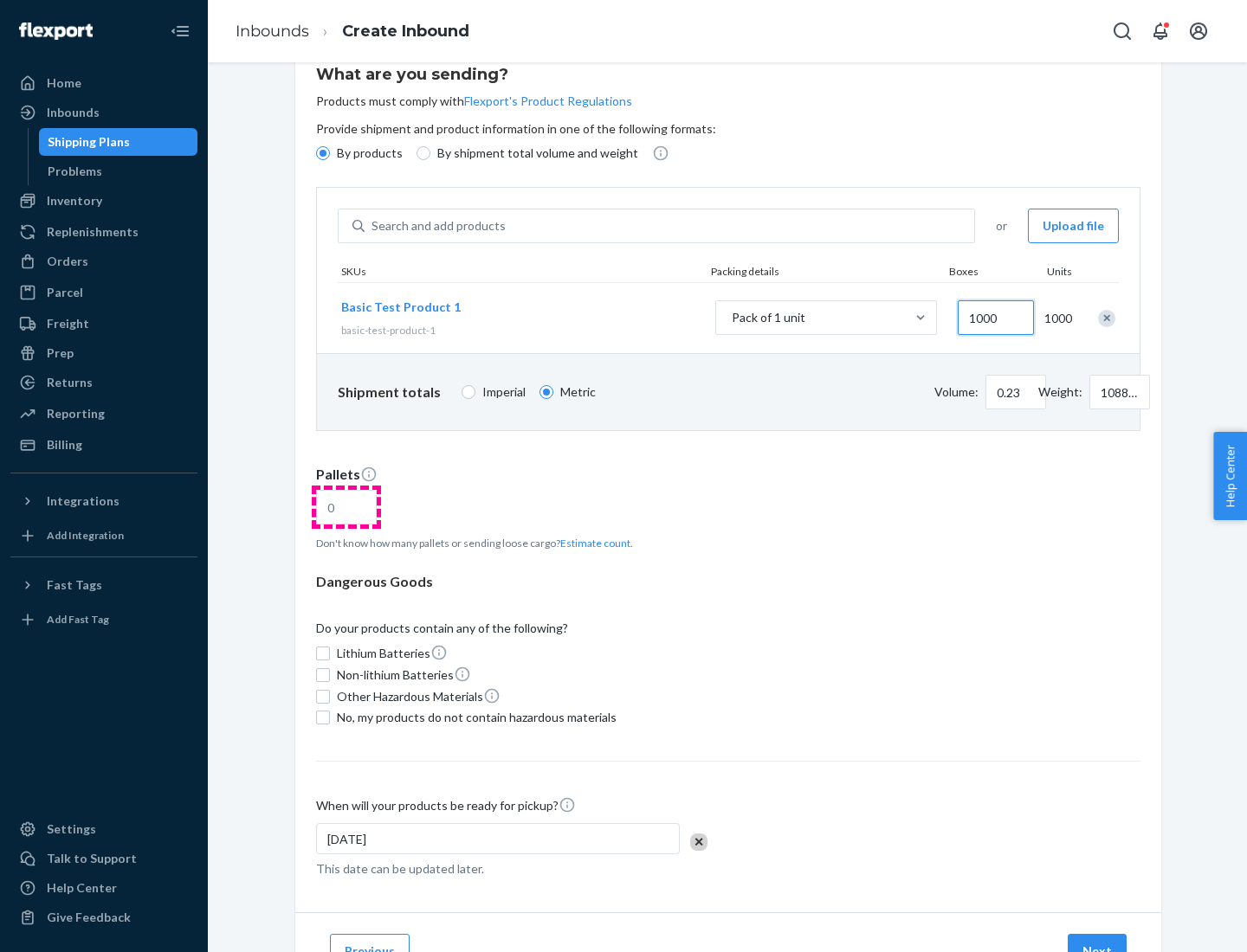
type input "1000"
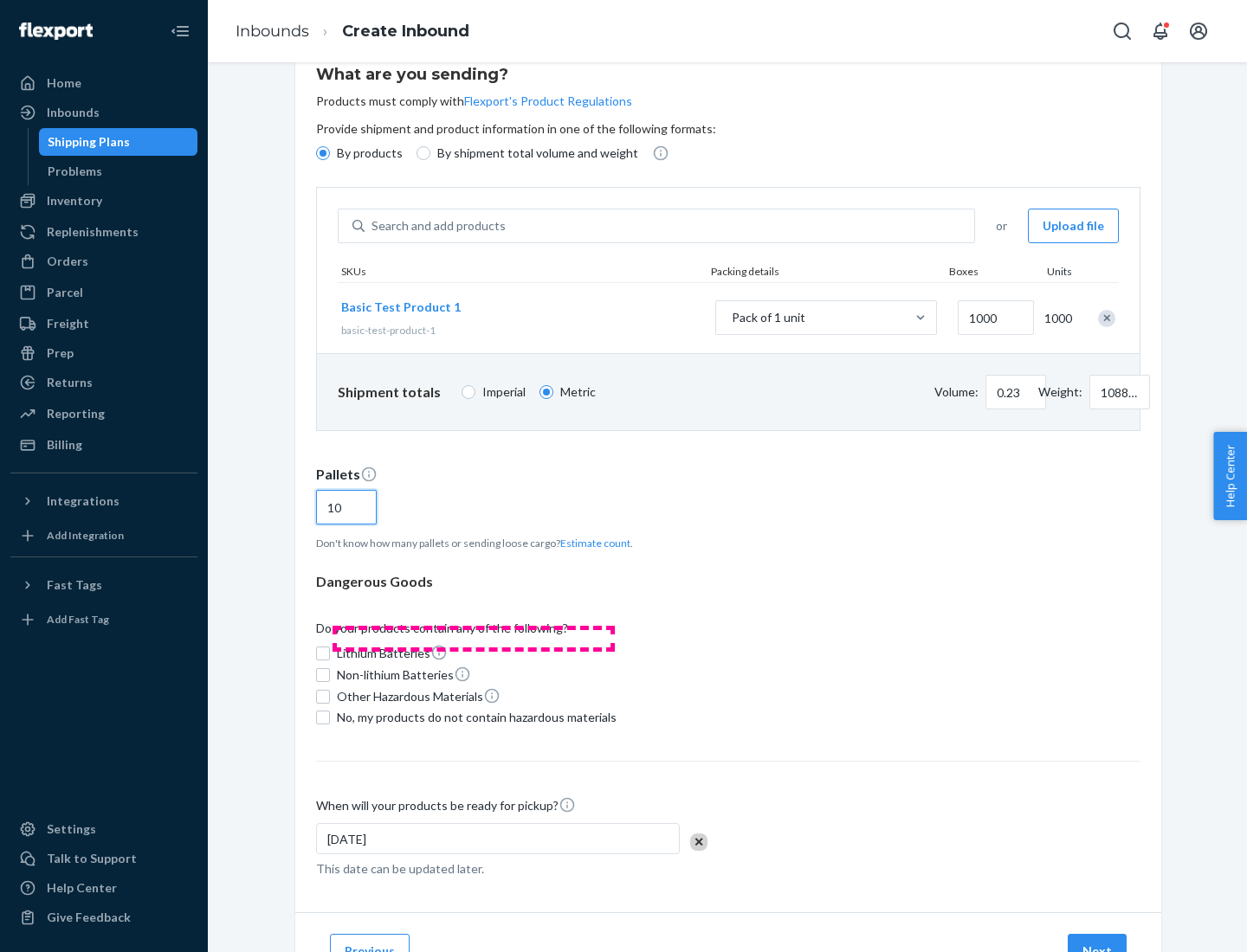
scroll to position [138, 0]
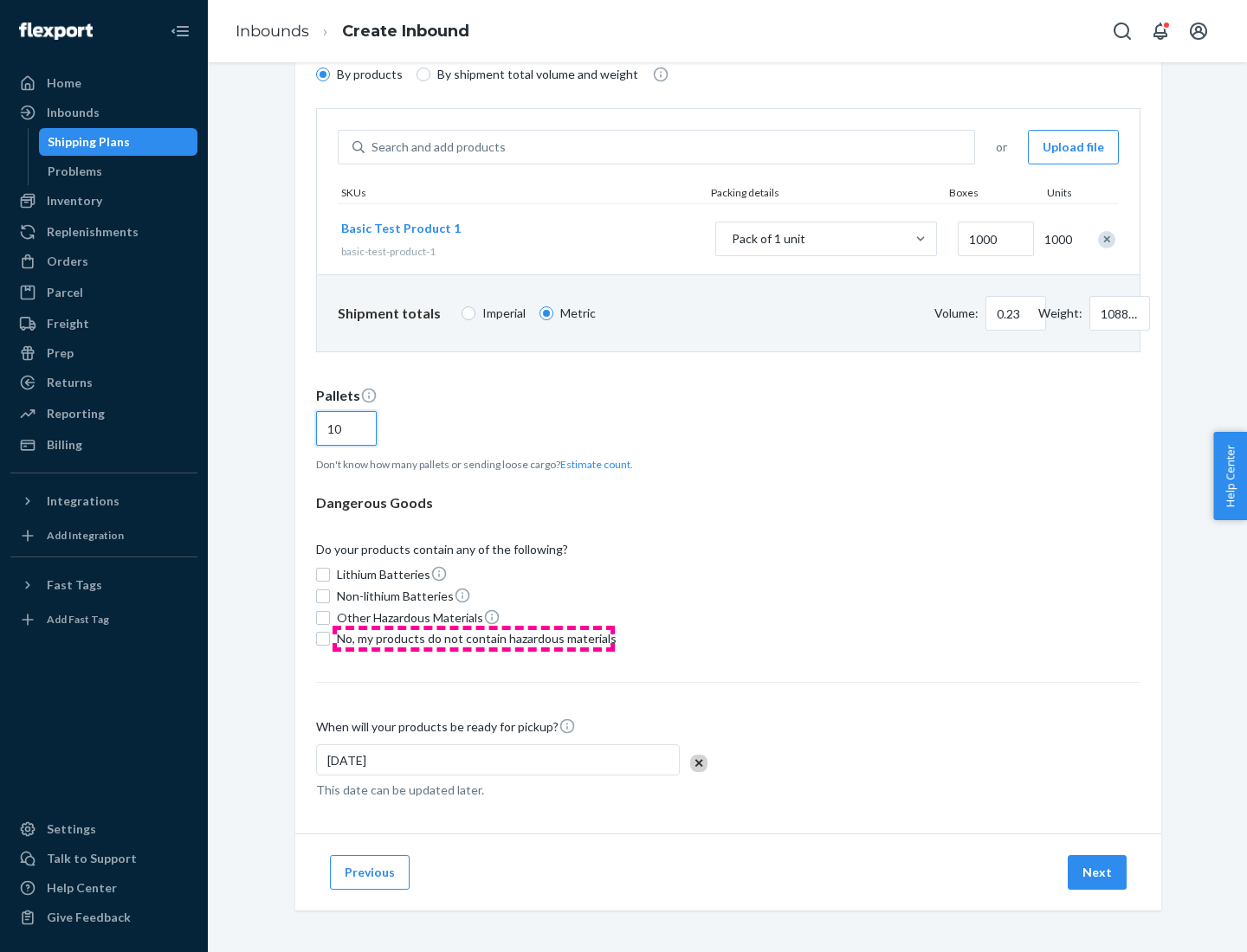
type input "10"
click at [473, 639] on span "No, my products do not contain hazardous materials" at bounding box center [476, 639] width 280 height 17
click at [330, 639] on input "No, my products do not contain hazardous materials" at bounding box center [323, 639] width 14 height 14
checkbox input "true"
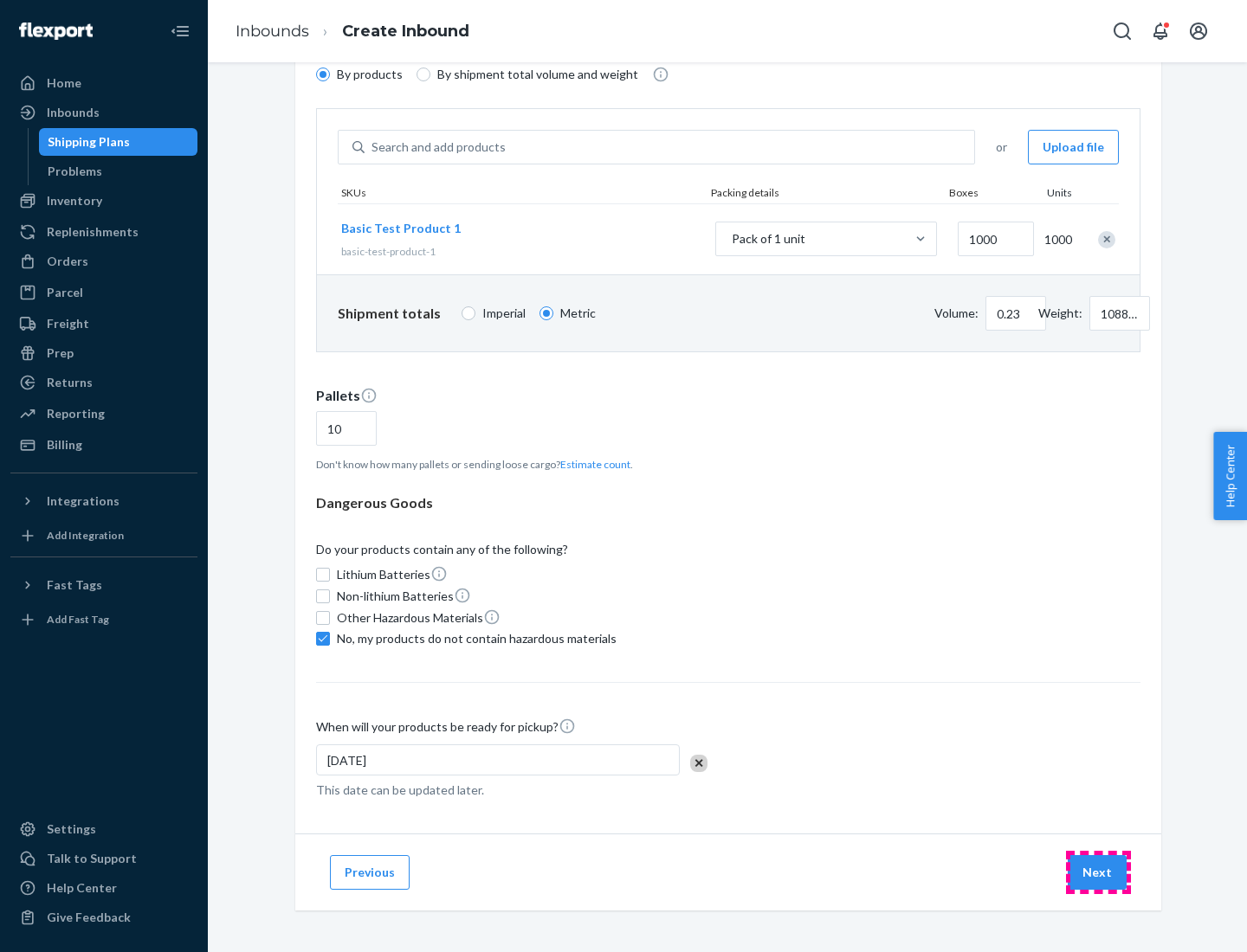
click at [1098, 873] on button "Next" at bounding box center [1097, 872] width 59 height 35
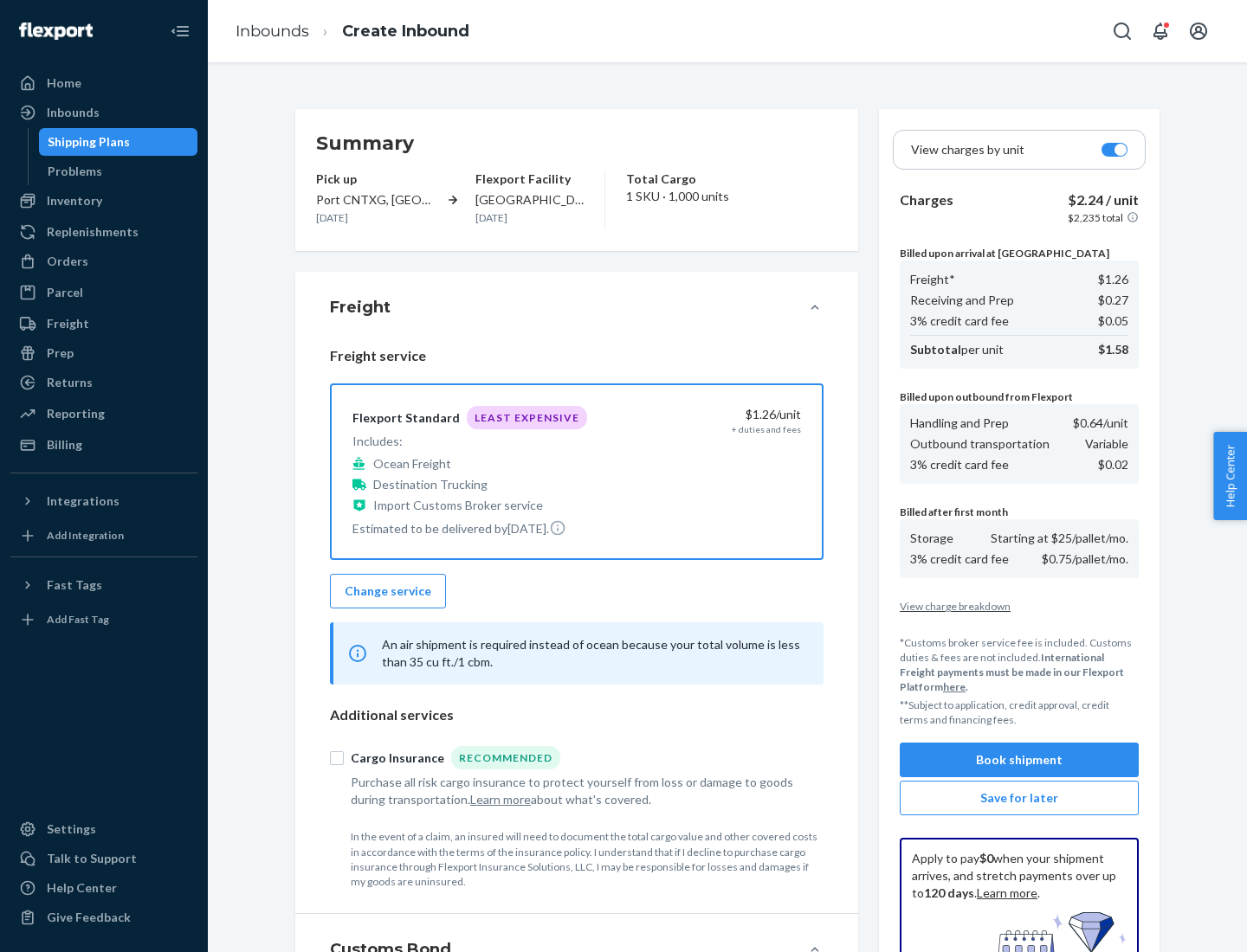
scroll to position [253, 0]
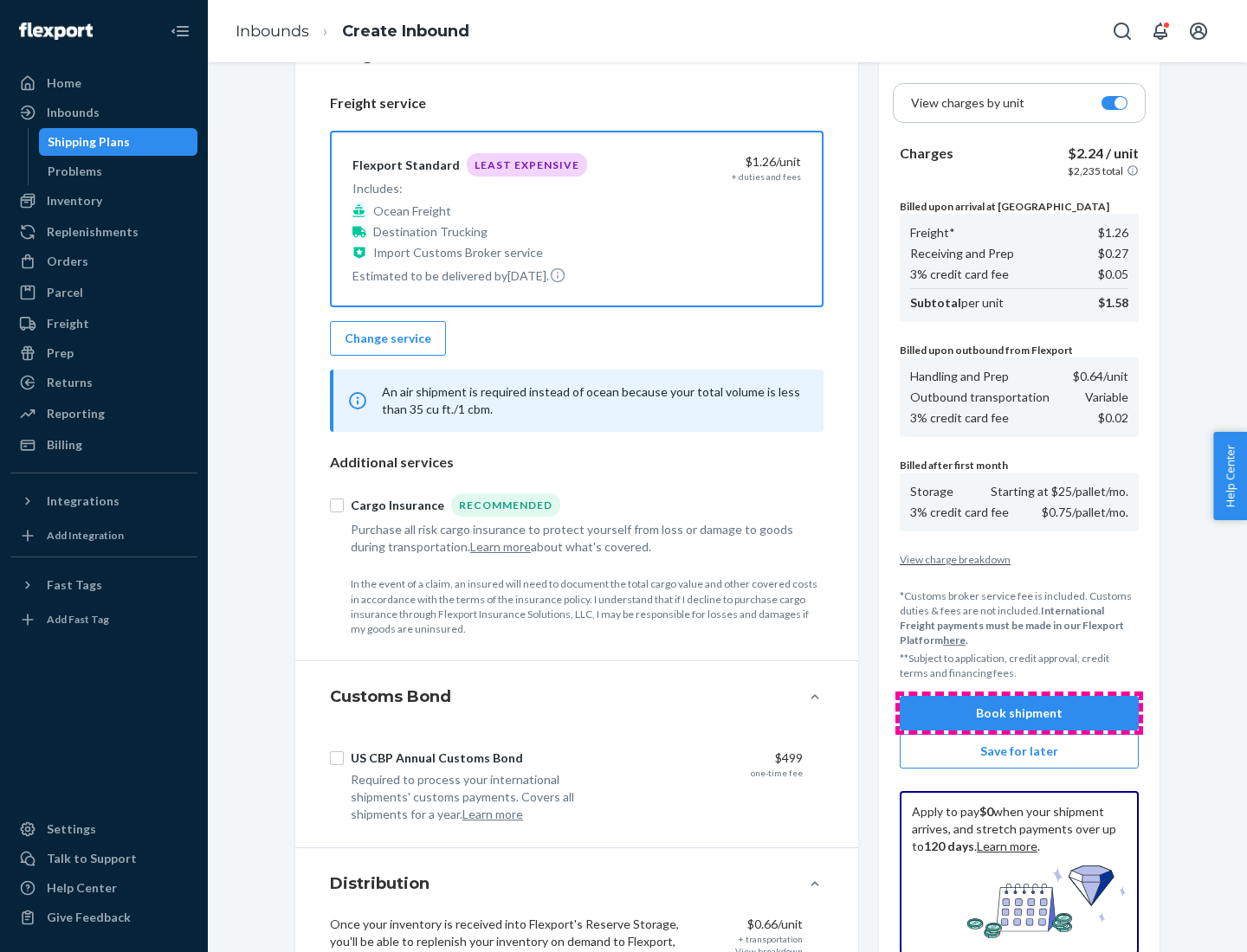
click at [1019, 713] on button "Book shipment" at bounding box center [1019, 713] width 239 height 35
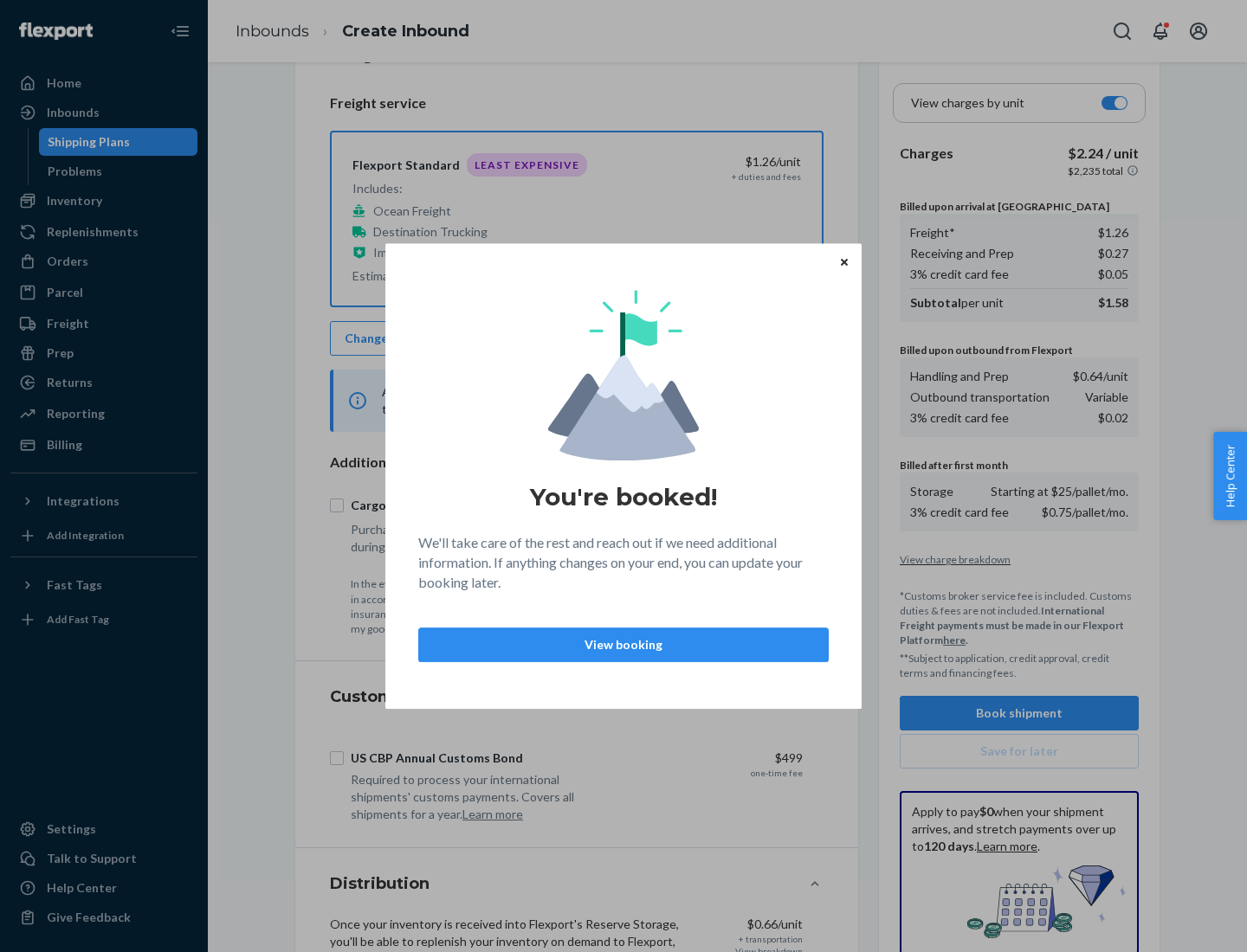
click at [624, 644] on p "View booking" at bounding box center [623, 644] width 381 height 17
